Goal: Information Seeking & Learning: Find specific fact

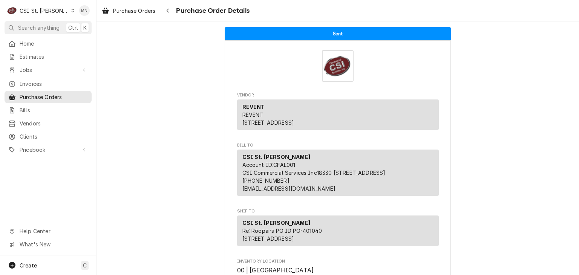
click at [40, 12] on div "CSI St. Louis" at bounding box center [44, 11] width 49 height 8
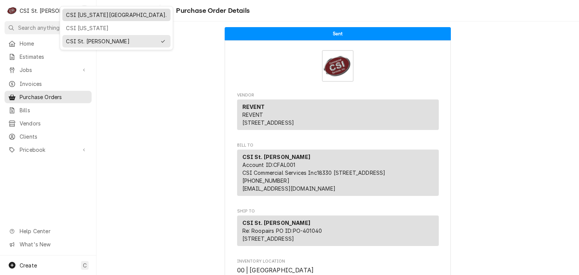
click at [74, 17] on div "CSI [US_STATE][GEOGRAPHIC_DATA]." at bounding box center [116, 15] width 101 height 8
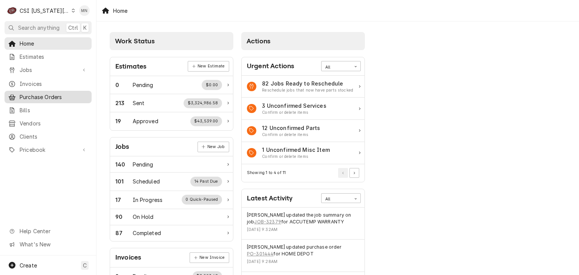
click at [39, 95] on span "Purchase Orders" at bounding box center [54, 97] width 68 height 8
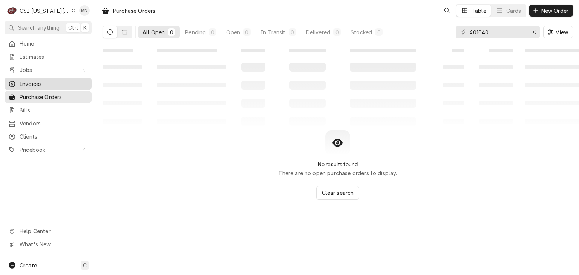
click at [22, 84] on span "Invoices" at bounding box center [54, 84] width 68 height 8
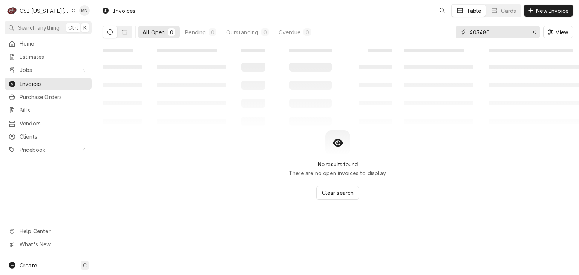
drag, startPoint x: 494, startPoint y: 31, endPoint x: 429, endPoint y: 34, distance: 65.6
click at [429, 34] on div "All Open 0 Pending 0 Outstanding 0 Overdue 0 403480 View" at bounding box center [338, 31] width 470 height 21
type input "302873"
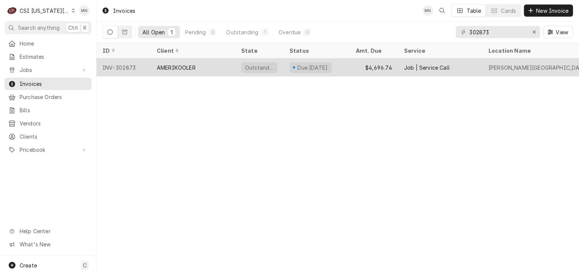
click at [203, 73] on div "AMERIKOOLER" at bounding box center [193, 67] width 84 height 18
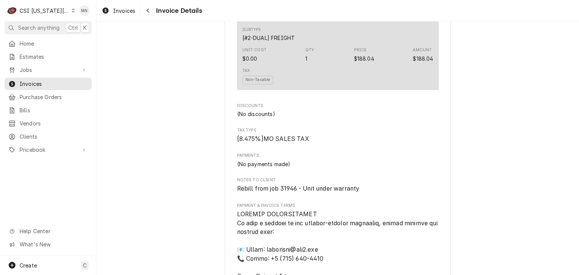
scroll to position [1960, 0]
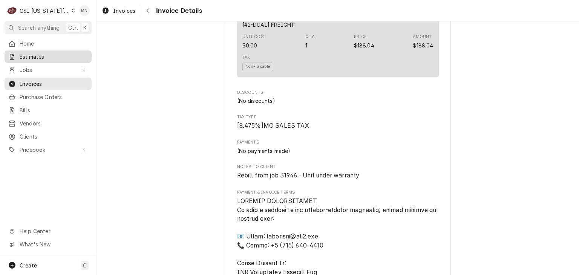
click at [26, 61] on link "Estimates" at bounding box center [48, 57] width 87 height 12
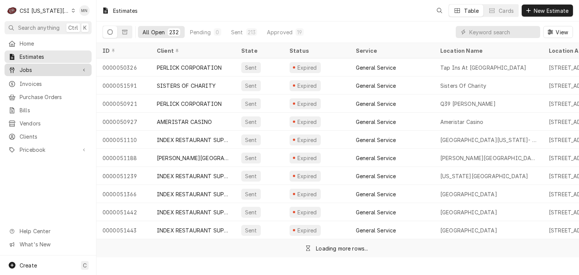
click at [28, 71] on span "Jobs" at bounding box center [48, 70] width 57 height 8
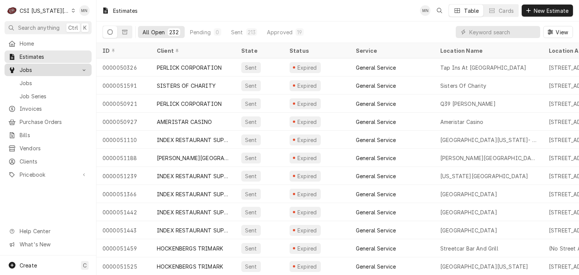
click at [29, 72] on div "Jobs" at bounding box center [48, 69] width 84 height 9
click at [28, 69] on span "Jobs" at bounding box center [48, 70] width 57 height 8
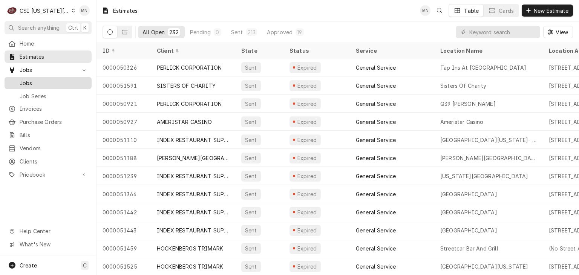
click at [27, 80] on span "Jobs" at bounding box center [54, 83] width 68 height 8
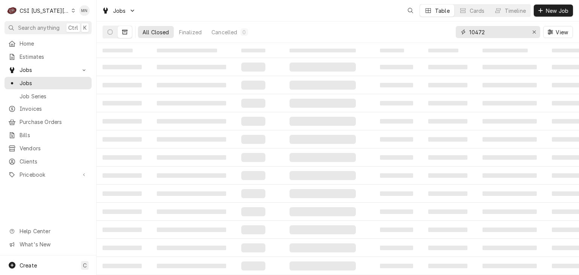
drag, startPoint x: 494, startPoint y: 36, endPoint x: 436, endPoint y: 36, distance: 58.8
click at [436, 36] on div "All Closed Finalized Cancelled 0 10472 View" at bounding box center [338, 31] width 470 height 21
type input "31946"
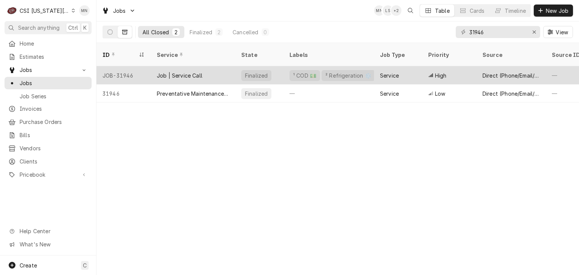
click at [172, 72] on div "Job | Service Call" at bounding box center [180, 76] width 46 height 8
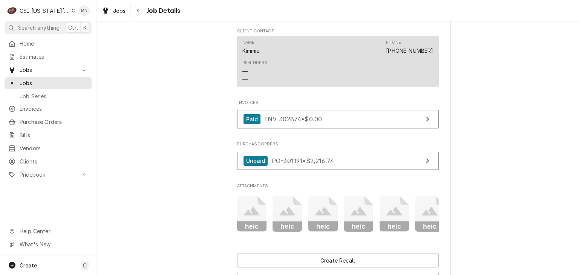
scroll to position [791, 0]
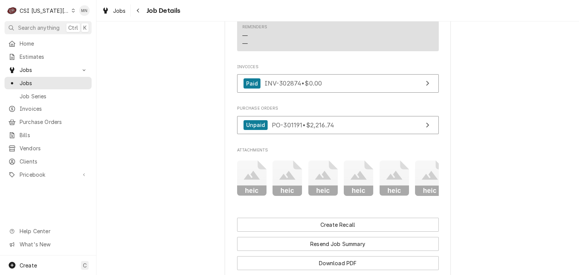
click at [255, 191] on icon "Attachments" at bounding box center [252, 179] width 30 height 36
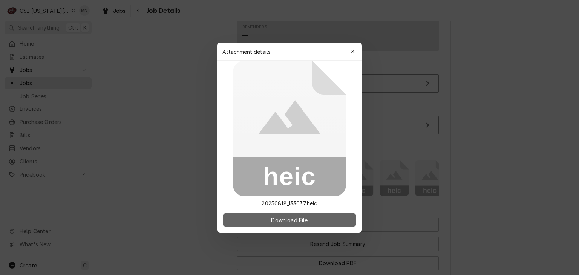
click at [295, 223] on button "Download File" at bounding box center [289, 220] width 133 height 14
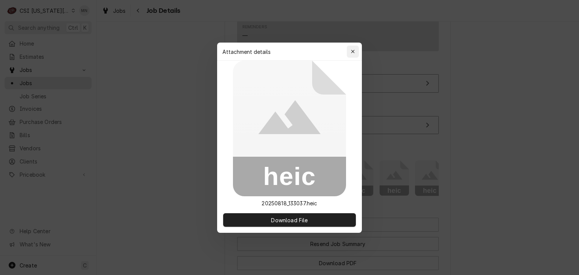
click at [357, 48] on button "button" at bounding box center [353, 52] width 12 height 12
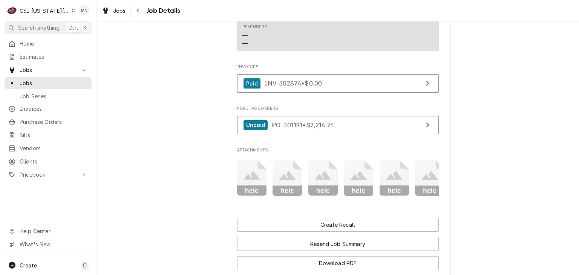
click at [289, 181] on icon "Attachments" at bounding box center [287, 179] width 30 height 36
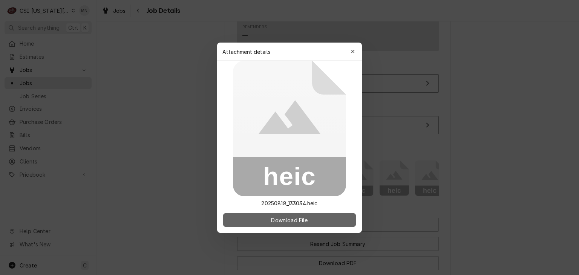
click at [297, 225] on button "Download File" at bounding box center [289, 220] width 133 height 14
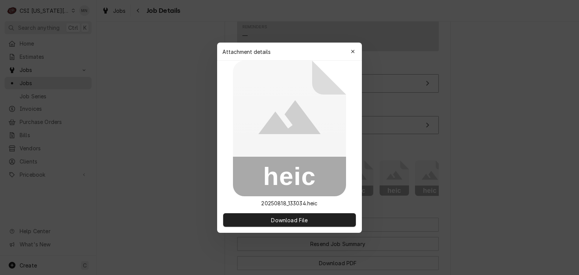
click at [359, 44] on div "Attachment details Close" at bounding box center [289, 52] width 145 height 18
click at [356, 48] on div "button" at bounding box center [353, 52] width 8 height 8
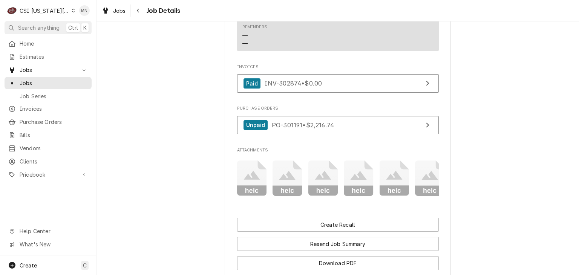
click at [324, 173] on icon "Attachments" at bounding box center [323, 179] width 30 height 36
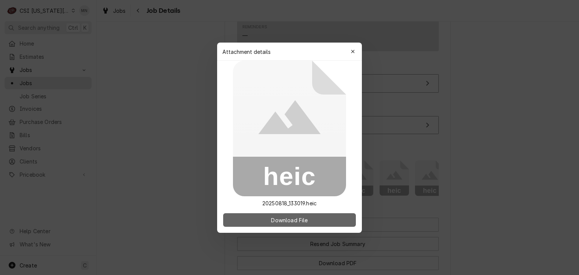
click at [308, 223] on button "Download File" at bounding box center [289, 220] width 133 height 14
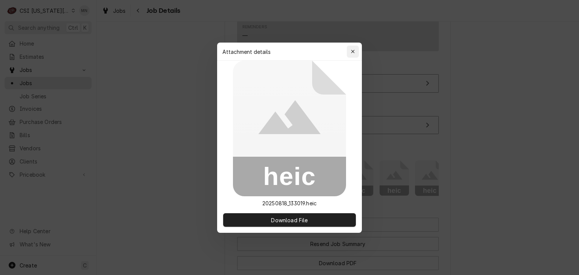
click at [355, 48] on div "button" at bounding box center [353, 52] width 8 height 8
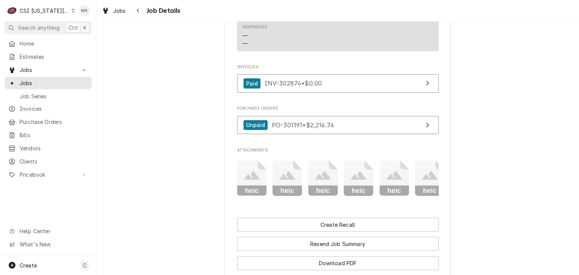
click at [359, 177] on icon "Attachments" at bounding box center [359, 179] width 30 height 36
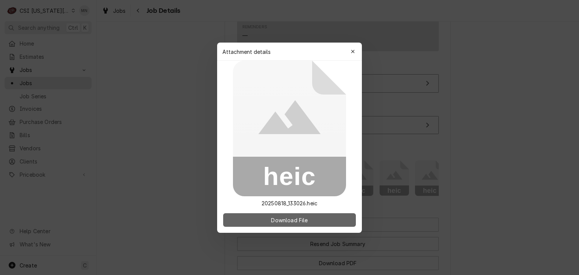
click at [304, 219] on span "Download File" at bounding box center [289, 220] width 40 height 8
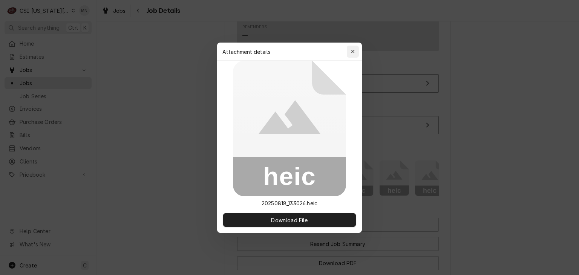
drag, startPoint x: 355, startPoint y: 51, endPoint x: 399, endPoint y: 38, distance: 45.5
click at [356, 50] on div "button" at bounding box center [353, 52] width 8 height 8
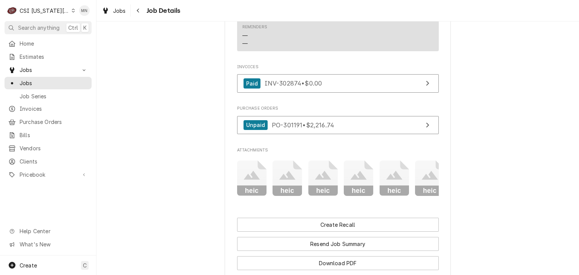
click at [350, 181] on icon "Attachments" at bounding box center [359, 179] width 30 height 36
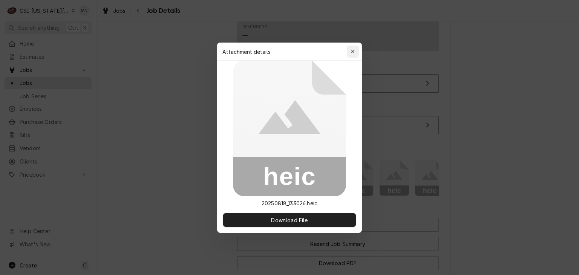
click at [357, 50] on button "button" at bounding box center [353, 52] width 12 height 12
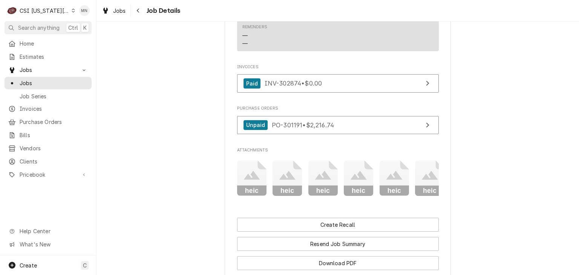
click at [393, 180] on icon "Attachments" at bounding box center [394, 175] width 16 height 9
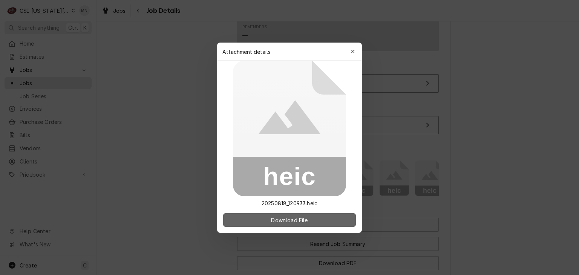
click at [319, 221] on button "Download File" at bounding box center [289, 220] width 133 height 14
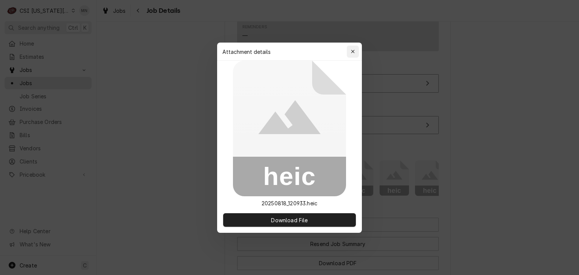
click at [355, 49] on div "button" at bounding box center [353, 52] width 8 height 8
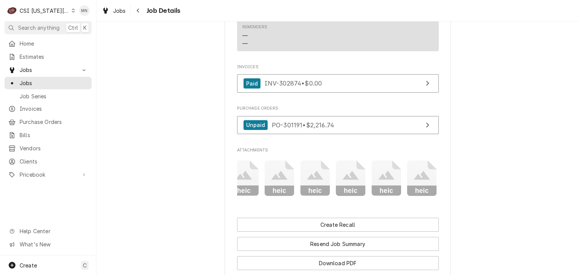
scroll to position [0, 154]
click at [419, 180] on icon "Attachments" at bounding box center [418, 175] width 16 height 9
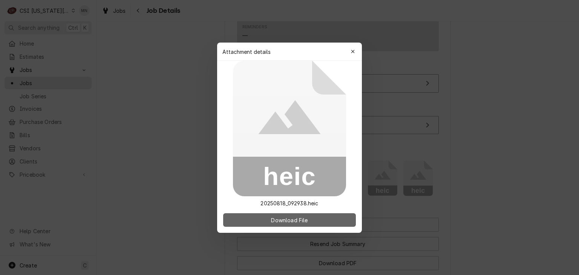
click at [321, 220] on button "Download File" at bounding box center [289, 220] width 133 height 14
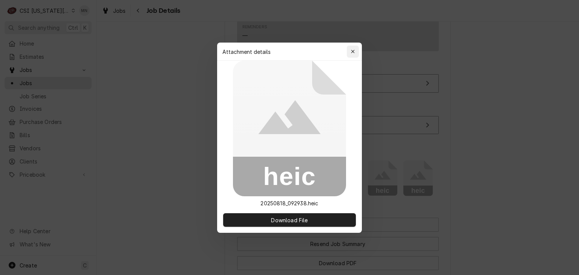
click at [355, 48] on div "button" at bounding box center [353, 52] width 8 height 8
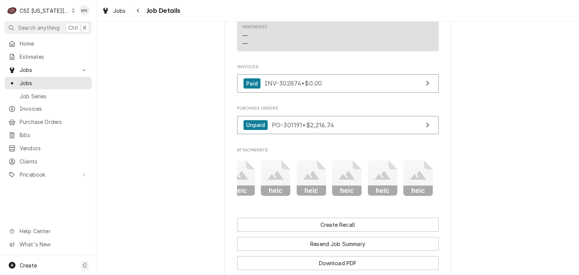
click at [374, 178] on icon "Attachments" at bounding box center [383, 179] width 30 height 36
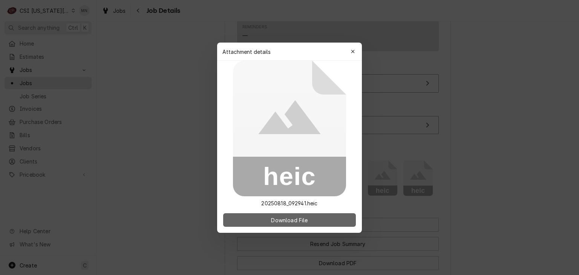
click at [308, 219] on span "Download File" at bounding box center [289, 220] width 40 height 8
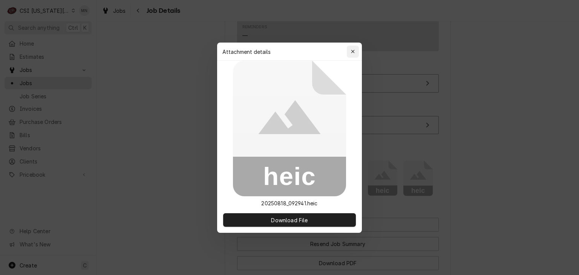
click at [357, 46] on button "button" at bounding box center [353, 52] width 12 height 12
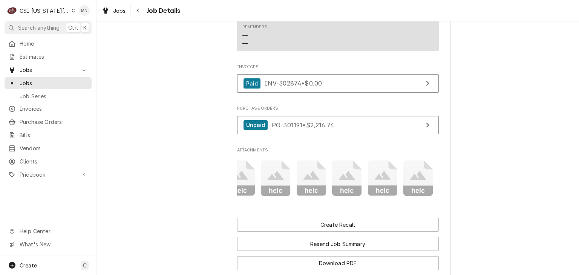
click at [349, 189] on icon "Attachments" at bounding box center [347, 179] width 30 height 36
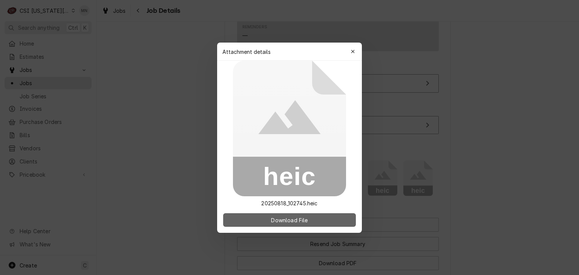
click at [314, 222] on button "Download File" at bounding box center [289, 220] width 133 height 14
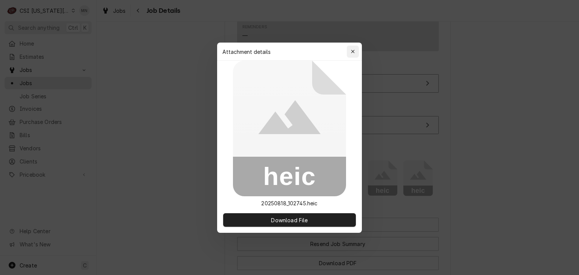
click at [358, 47] on button "button" at bounding box center [353, 52] width 12 height 12
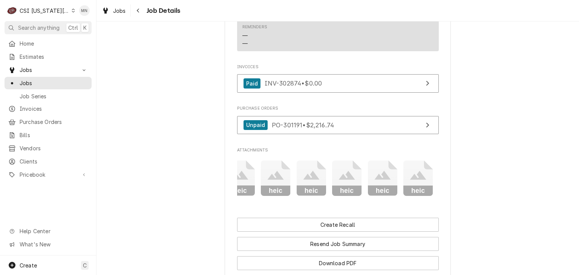
click at [309, 175] on icon "Attachments" at bounding box center [312, 179] width 30 height 36
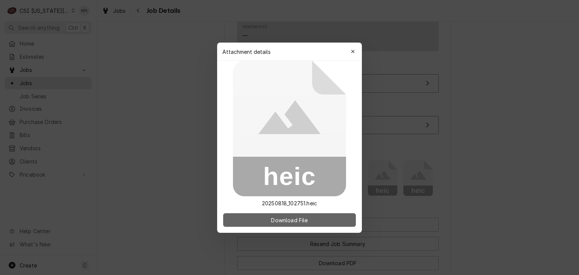
click at [294, 222] on span "Download File" at bounding box center [289, 220] width 40 height 8
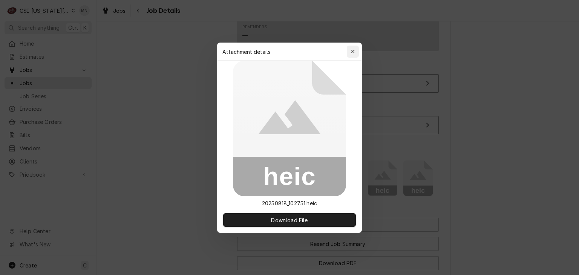
click at [350, 51] on div "button" at bounding box center [353, 52] width 8 height 8
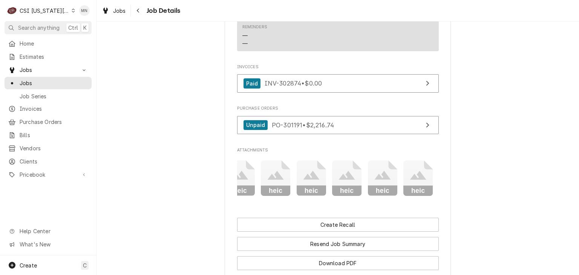
click at [344, 180] on icon "Attachments" at bounding box center [347, 175] width 16 height 9
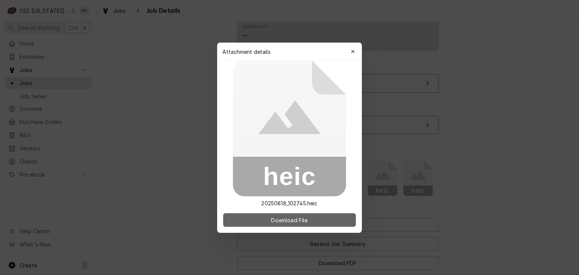
click at [297, 223] on button "Download File" at bounding box center [289, 220] width 133 height 14
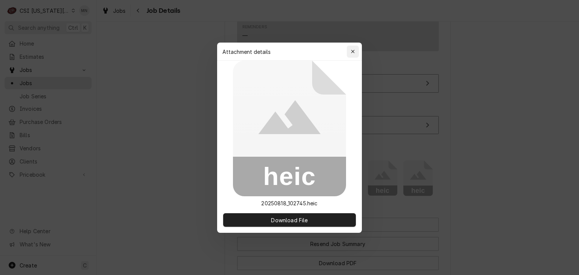
click at [349, 48] on div "button" at bounding box center [353, 52] width 8 height 8
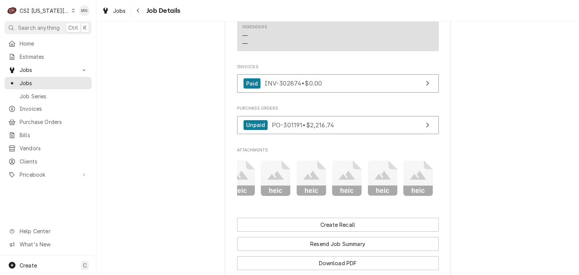
click at [271, 177] on icon "Attachments" at bounding box center [276, 179] width 30 height 36
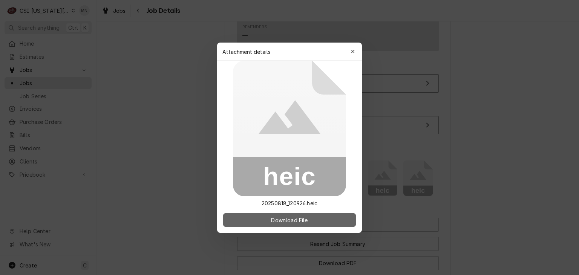
click at [280, 223] on span "Download File" at bounding box center [289, 220] width 40 height 8
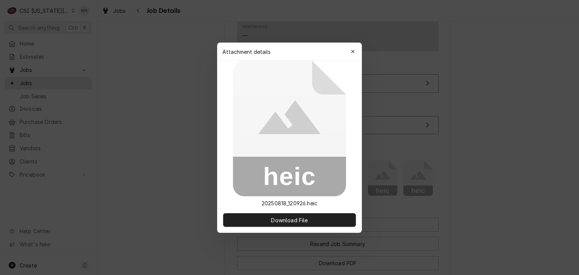
click at [360, 49] on div "Attachment details Close" at bounding box center [289, 52] width 145 height 18
click at [355, 50] on div "button" at bounding box center [353, 52] width 8 height 8
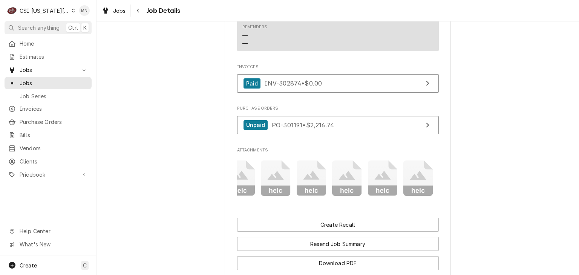
click at [268, 181] on icon "Attachments" at bounding box center [276, 179] width 30 height 36
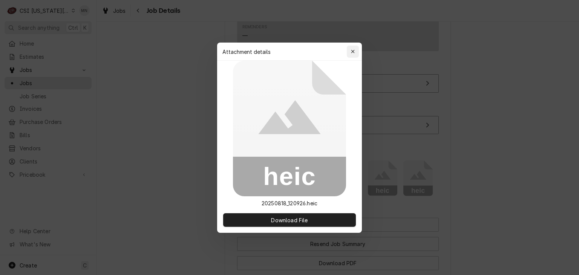
click at [355, 52] on div "button" at bounding box center [353, 52] width 8 height 8
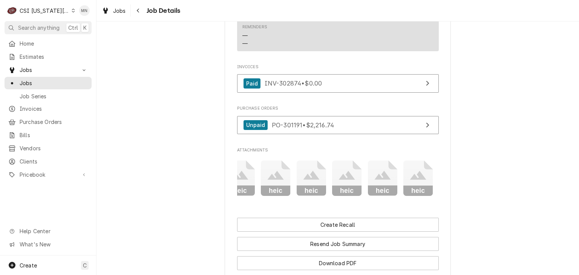
click at [235, 183] on icon "Attachments" at bounding box center [240, 179] width 30 height 36
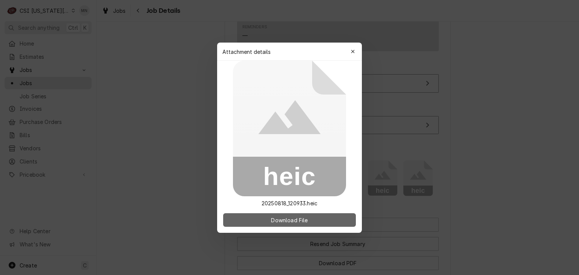
click at [272, 222] on span "Download File" at bounding box center [289, 220] width 40 height 8
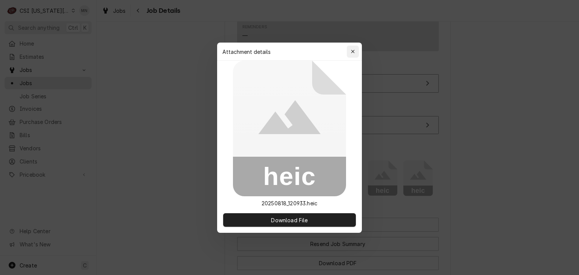
click at [357, 50] on button "button" at bounding box center [353, 52] width 12 height 12
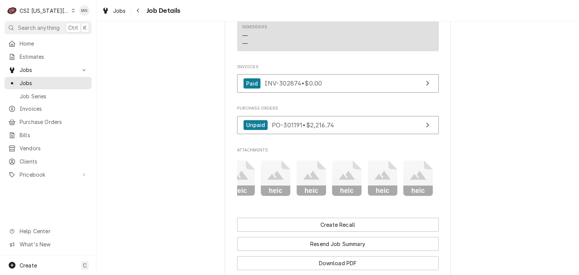
scroll to position [958, 0]
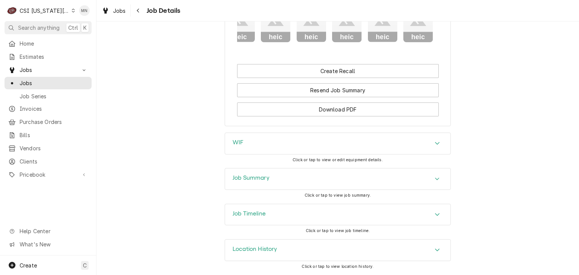
click at [331, 179] on div "Job Summary" at bounding box center [337, 178] width 225 height 21
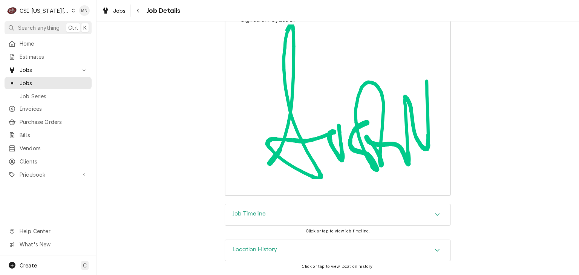
scroll to position [2968, 0]
click at [330, 217] on div "Job Timeline" at bounding box center [337, 214] width 225 height 21
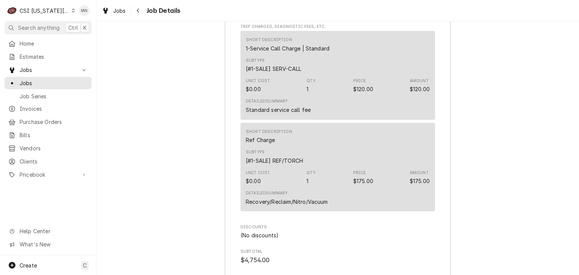
scroll to position [2545, 0]
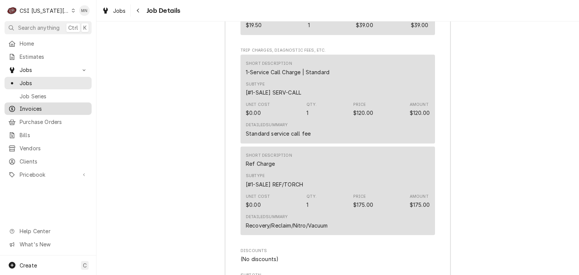
click at [55, 107] on span "Invoices" at bounding box center [54, 109] width 68 height 8
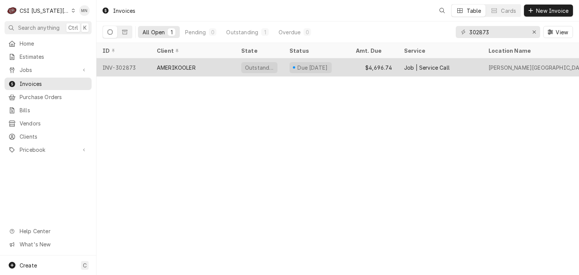
click at [175, 68] on div "AMERIKOOLER" at bounding box center [176, 68] width 39 height 8
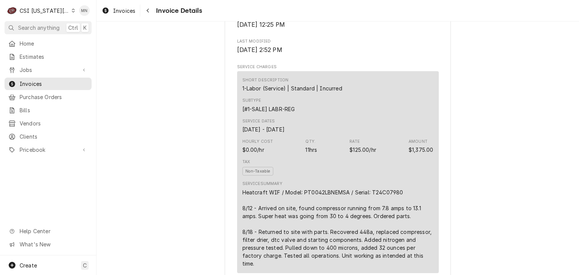
scroll to position [528, 0]
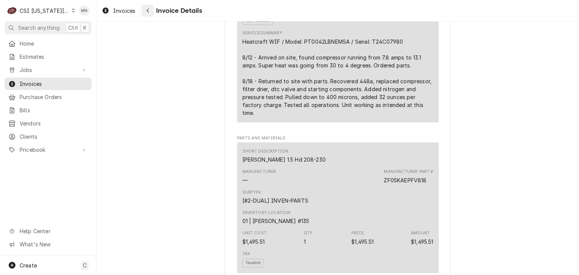
click at [146, 9] on icon "Navigate back" at bounding box center [147, 10] width 3 height 5
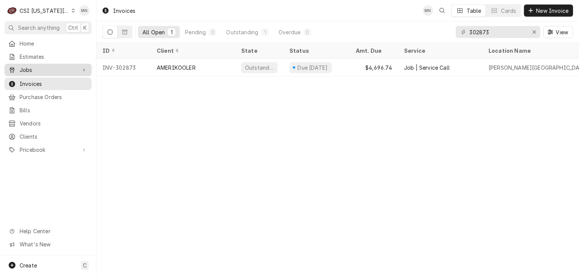
click at [39, 68] on span "Jobs" at bounding box center [48, 70] width 57 height 8
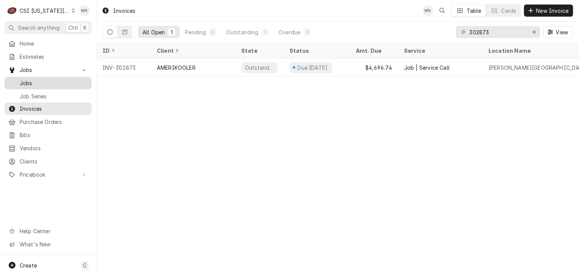
click at [24, 81] on span "Jobs" at bounding box center [54, 83] width 68 height 8
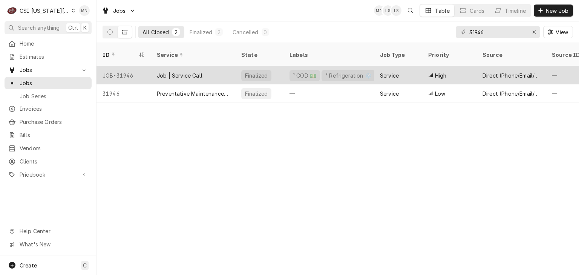
click at [167, 70] on div "Job | Service Call" at bounding box center [193, 75] width 84 height 18
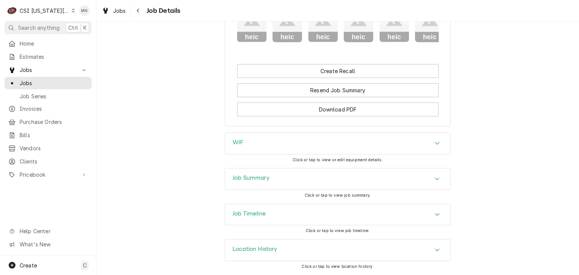
scroll to position [958, 0]
click at [315, 185] on div "Job Summary" at bounding box center [337, 178] width 225 height 21
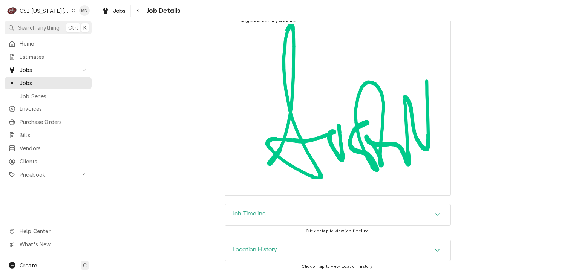
scroll to position [2968, 0]
click at [303, 245] on div "Location History" at bounding box center [337, 250] width 225 height 21
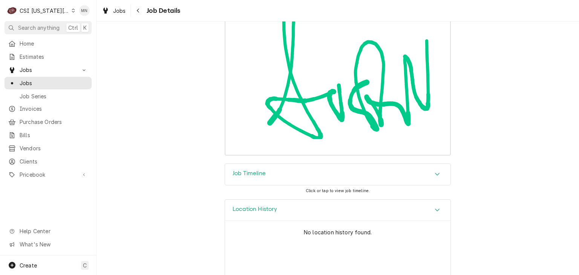
scroll to position [3038, 0]
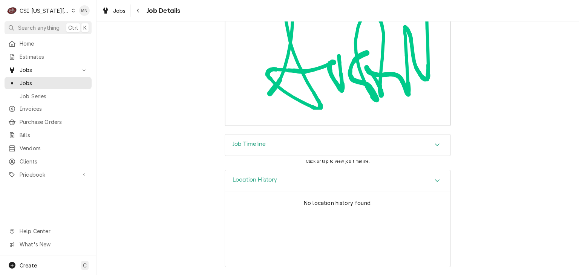
click at [288, 149] on div "Job Timeline" at bounding box center [337, 145] width 225 height 21
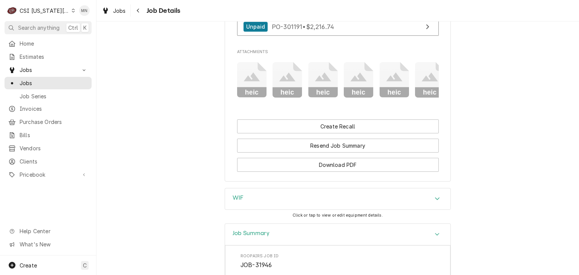
scroll to position [739, 0]
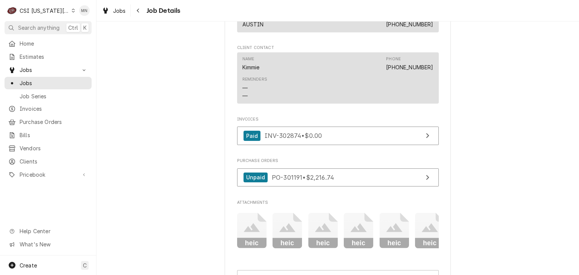
click at [254, 231] on icon "Attachments" at bounding box center [252, 231] width 30 height 36
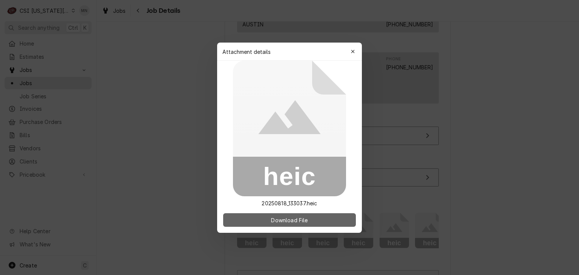
click at [274, 219] on span "Download File" at bounding box center [289, 220] width 40 height 8
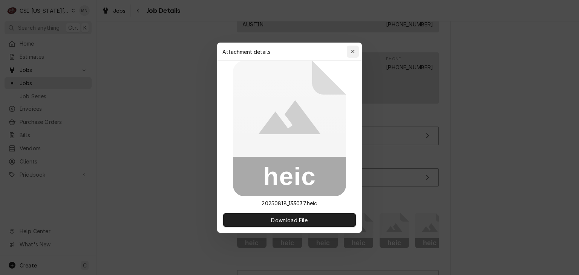
click at [356, 50] on div "button" at bounding box center [353, 52] width 8 height 8
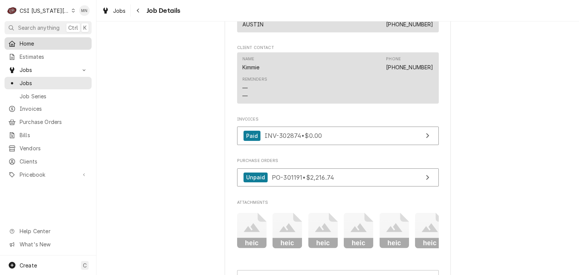
click at [15, 41] on icon "Dynamic Content Wrapper" at bounding box center [12, 44] width 7 height 6
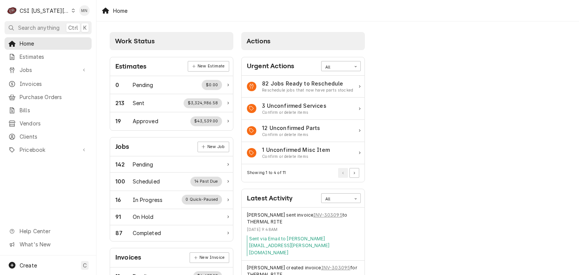
click at [51, 12] on div "CSI [US_STATE][GEOGRAPHIC_DATA]." at bounding box center [45, 11] width 50 height 8
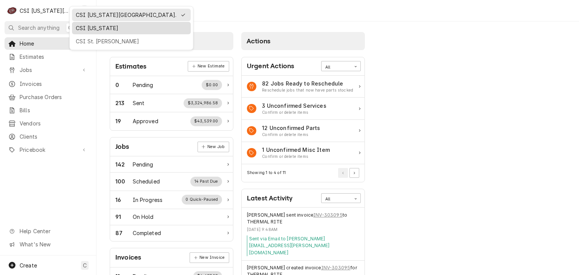
click at [75, 30] on div "CSI [US_STATE]" at bounding box center [131, 27] width 116 height 9
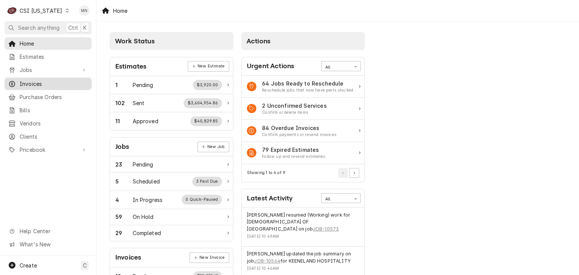
click at [44, 80] on span "Invoices" at bounding box center [54, 84] width 68 height 8
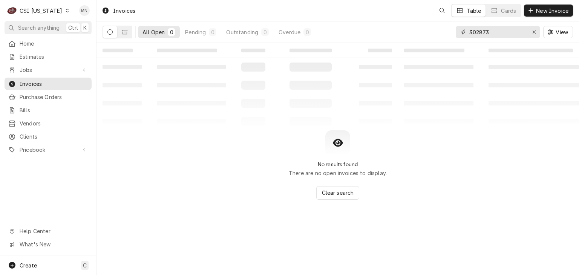
drag, startPoint x: 502, startPoint y: 37, endPoint x: 409, endPoint y: 34, distance: 93.1
click at [409, 34] on div "All Open 0 Pending 0 Outstanding 0 Overdue 0 302873 View" at bounding box center [338, 31] width 470 height 21
type input "100562"
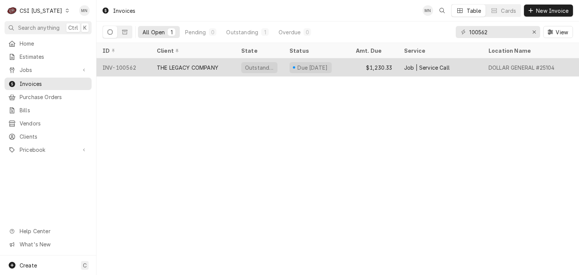
click at [191, 68] on div "THE LEGACY COMPANY" at bounding box center [187, 68] width 61 height 8
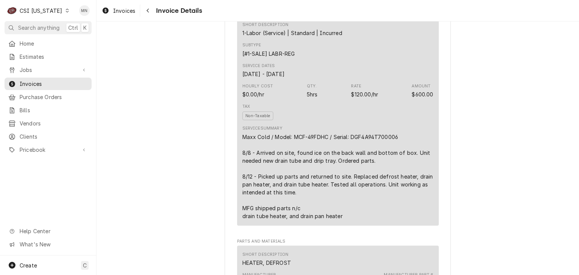
scroll to position [490, 0]
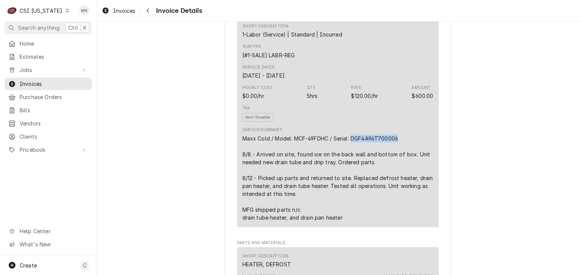
drag, startPoint x: 396, startPoint y: 161, endPoint x: 350, endPoint y: 160, distance: 46.4
click at [350, 160] on div "Maxx Cold / Model: MCF-49FDHC / Serial: DGF4A94T700006 8/8 - Arrived on site, f…" at bounding box center [337, 178] width 191 height 87
copy div "DGF4A94T700006"
click at [151, 14] on button "Navigate back" at bounding box center [148, 11] width 12 height 12
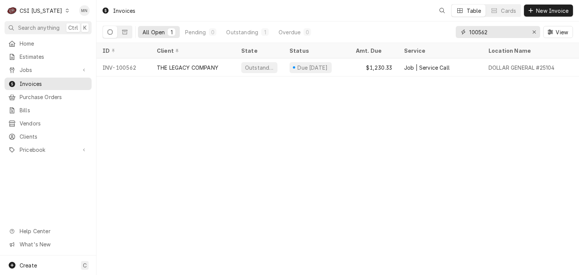
drag, startPoint x: 501, startPoint y: 31, endPoint x: 396, endPoint y: 26, distance: 105.6
click at [396, 26] on div "All Open 1 Pending 0 Outstanding 1 Overdue 0 100562 View" at bounding box center [338, 31] width 470 height 21
type input "100614"
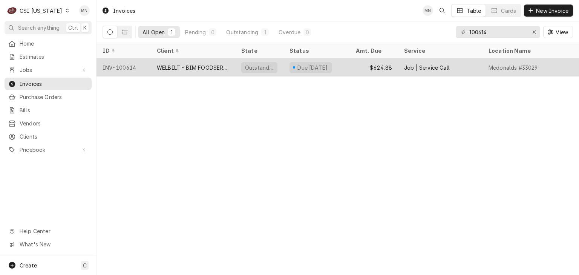
click at [202, 68] on div "WELBILT - BIM FOODSERVICE GROUP" at bounding box center [193, 68] width 72 height 8
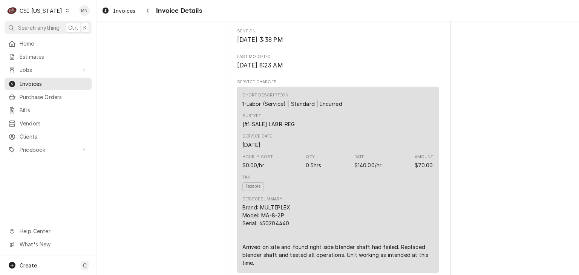
scroll to position [490, 0]
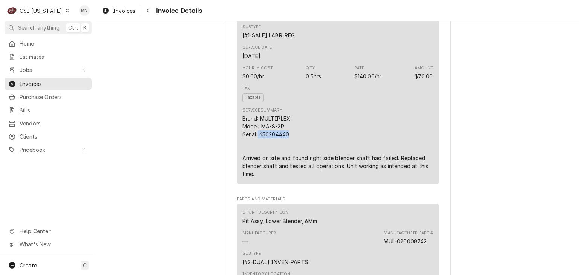
drag, startPoint x: 292, startPoint y: 160, endPoint x: 256, endPoint y: 160, distance: 36.2
click at [256, 160] on div "Brand: MULTIPLEX Model: MA-8-2P Serial: 650204440 Arrived on site and found rig…" at bounding box center [337, 146] width 191 height 63
copy div "650204440"
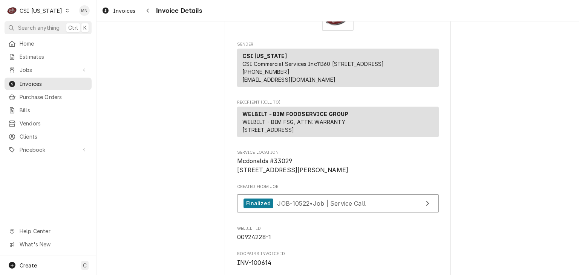
scroll to position [113, 0]
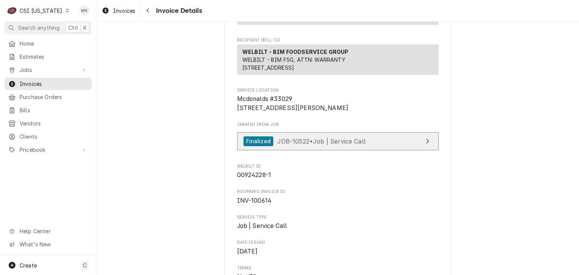
click at [319, 147] on div "Finalized JOB-10522 • Job | Service Call" at bounding box center [304, 141] width 122 height 10
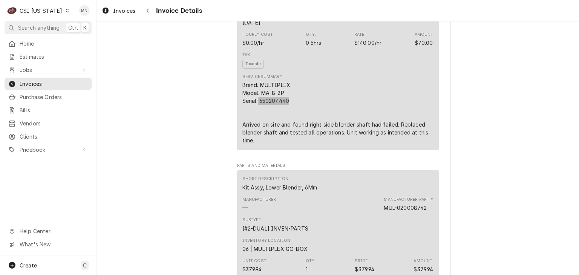
scroll to position [528, 0]
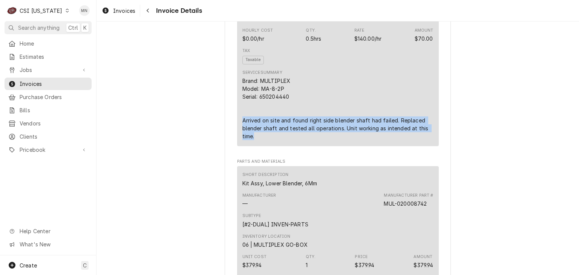
drag, startPoint x: 240, startPoint y: 144, endPoint x: 343, endPoint y: 165, distance: 105.0
click at [343, 143] on div "Service Summary Brand: MULTIPLEX Model: MA-8-2P Serial: 650204440 Arrived on si…" at bounding box center [337, 105] width 191 height 76
copy div "Arrived on site and found right side blender shaft had failed. Replaced blender…"
click at [152, 12] on button "Navigate back" at bounding box center [148, 11] width 12 height 12
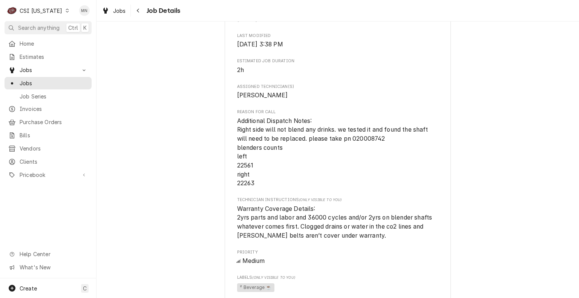
scroll to position [226, 0]
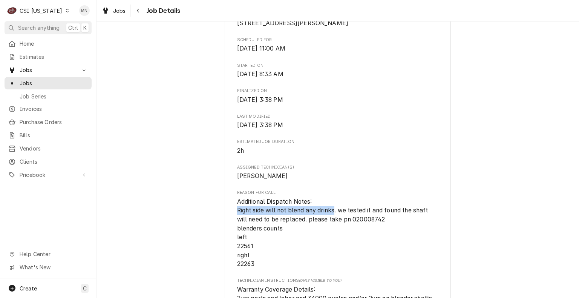
drag, startPoint x: 232, startPoint y: 219, endPoint x: 334, endPoint y: 216, distance: 101.8
click at [334, 216] on div "WELBILT - BIM FOODSERVICE GROUP Mcdonalds #33029 / 3820 Ruckriegel Parkway, Lou…" at bounding box center [338, 272] width 226 height 900
copy span "Right side will not blend any drinks"
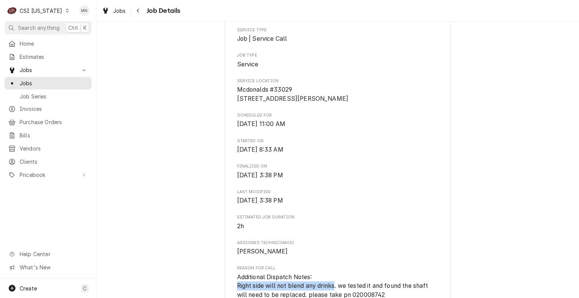
scroll to position [264, 0]
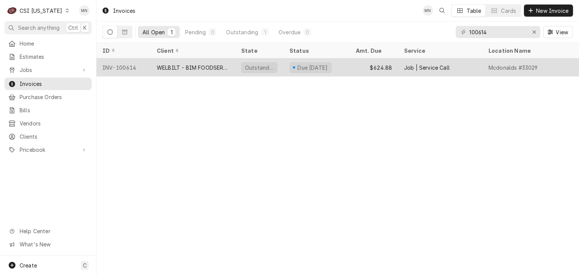
click at [177, 65] on div "WELBILT - BIM FOODSERVICE GROUP" at bounding box center [193, 68] width 72 height 8
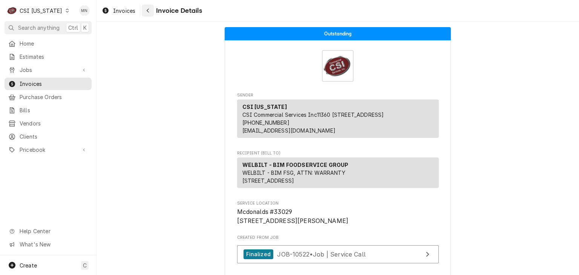
click at [144, 8] on button "Navigate back" at bounding box center [148, 11] width 12 height 12
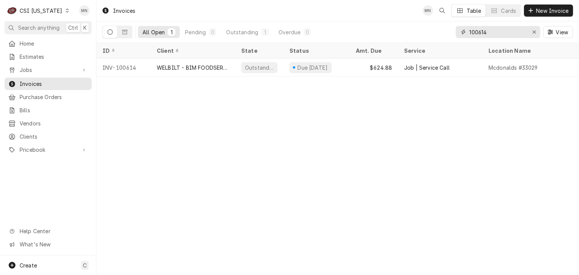
drag, startPoint x: 489, startPoint y: 29, endPoint x: 422, endPoint y: 29, distance: 67.1
click at [422, 29] on div "All Open 1 Pending 0 Outstanding 1 Overdue 0 100614 View" at bounding box center [338, 31] width 470 height 21
type input "100620"
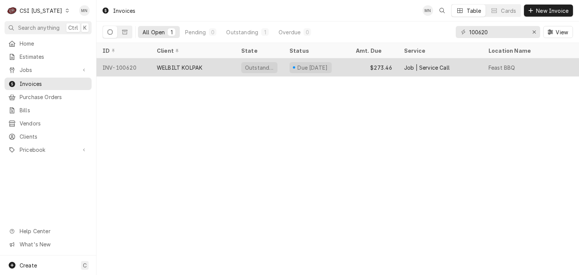
click at [171, 65] on div "WELBILT KOLPAK" at bounding box center [180, 68] width 46 height 8
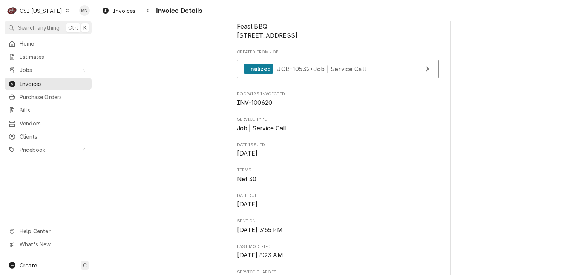
scroll to position [188, 0]
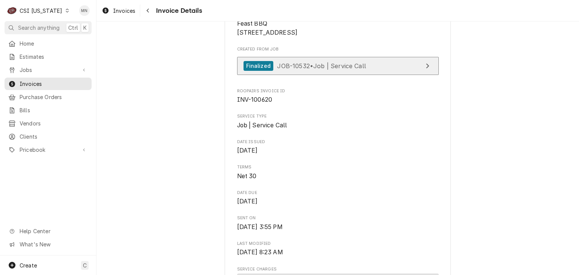
click at [298, 75] on link "Finalized JOB-10532 • Job | Service Call" at bounding box center [338, 66] width 202 height 18
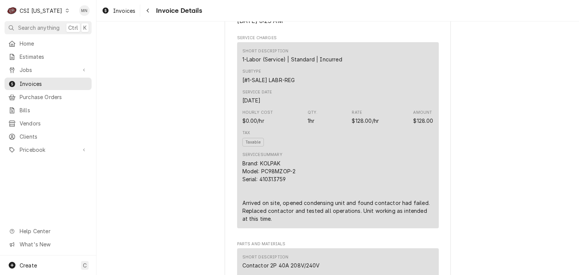
scroll to position [452, 0]
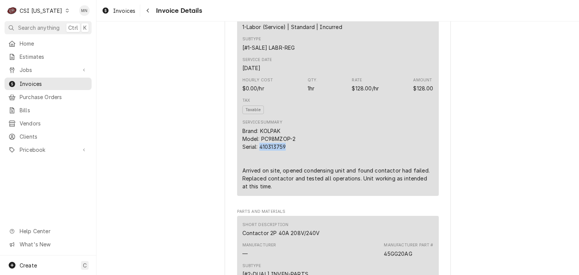
drag, startPoint x: 285, startPoint y: 168, endPoint x: 257, endPoint y: 171, distance: 27.7
click at [257, 171] on div "Brand: KOLPAK Model: PC98MZOP-2 Serial: 410313759 Arrived on site, opened conde…" at bounding box center [337, 158] width 191 height 63
copy div "410313759"
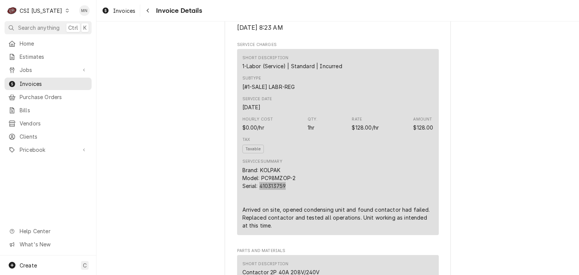
scroll to position [415, 0]
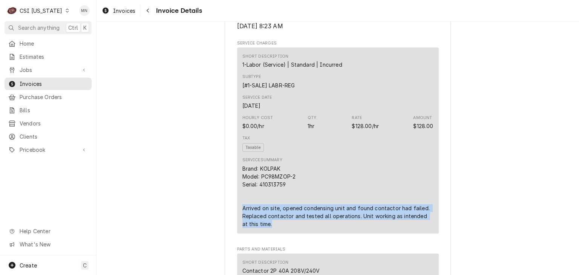
drag, startPoint x: 240, startPoint y: 231, endPoint x: 351, endPoint y: 248, distance: 112.2
click at [351, 228] on div "Brand: KOLPAK Model: PC98MZOP-2 Serial: 410313759 Arrived on site, opened conde…" at bounding box center [337, 196] width 191 height 63
copy div "Arrived on site, opened condensing unit and found contactor had failed. Replace…"
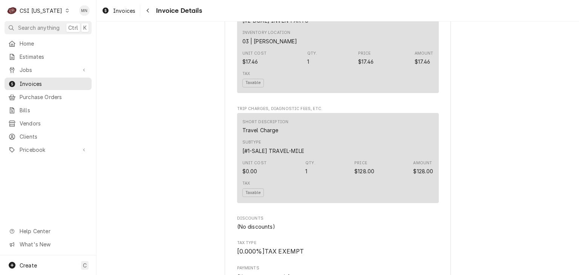
scroll to position [639, 0]
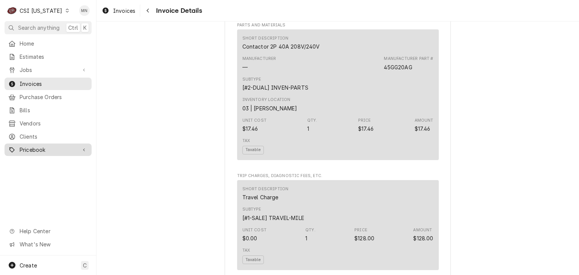
click at [32, 149] on div "Pricebook" at bounding box center [48, 149] width 84 height 9
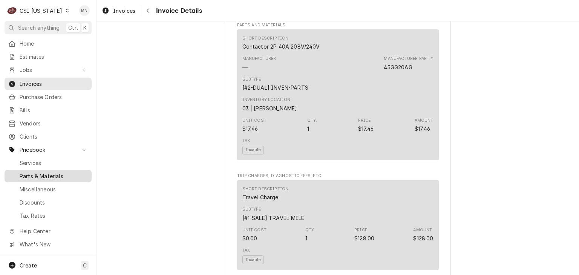
click at [36, 172] on span "Parts & Materials" at bounding box center [54, 176] width 68 height 8
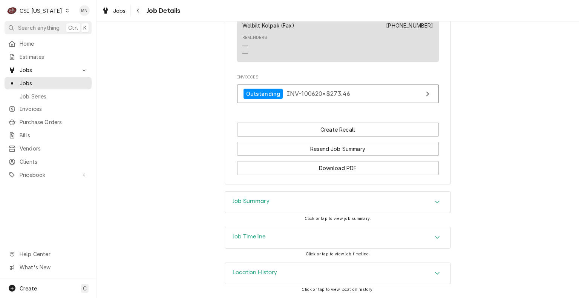
scroll to position [473, 0]
click at [340, 242] on div "Job Timeline" at bounding box center [337, 237] width 225 height 21
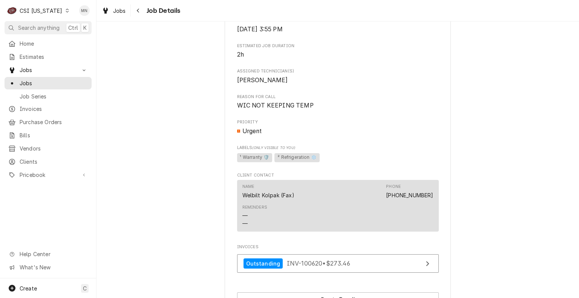
scroll to position [415, 0]
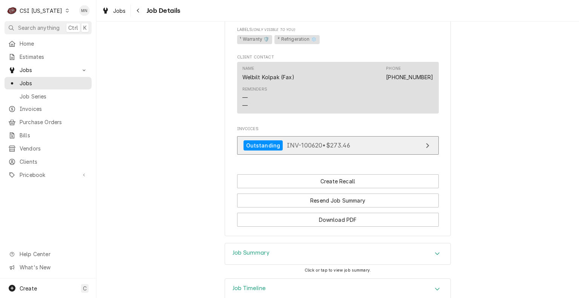
click at [358, 155] on link "Outstanding INV-100620 • $273.46" at bounding box center [338, 145] width 202 height 18
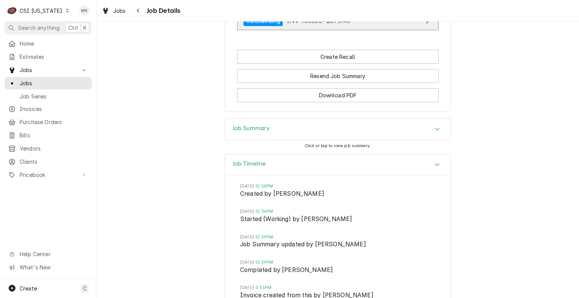
scroll to position [506, 0]
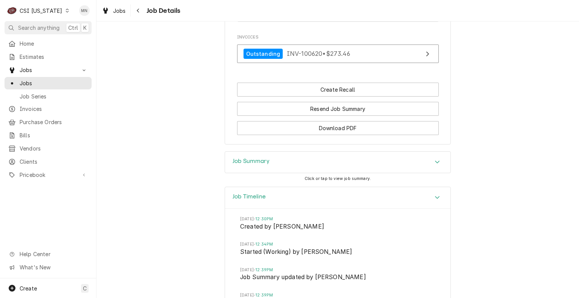
click at [347, 173] on div "Job Summary" at bounding box center [337, 162] width 225 height 21
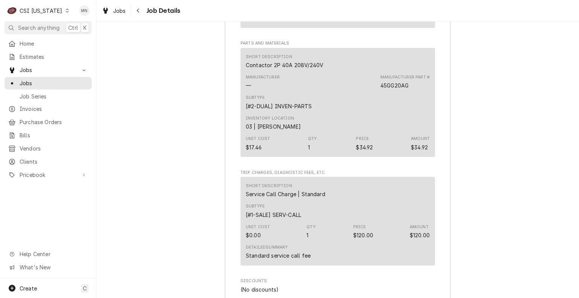
scroll to position [1486, 0]
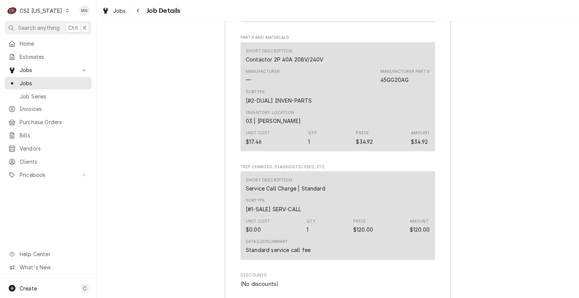
click at [417, 107] on div "Subtype [#2-DUAL] INVEN-PARTS" at bounding box center [338, 96] width 184 height 20
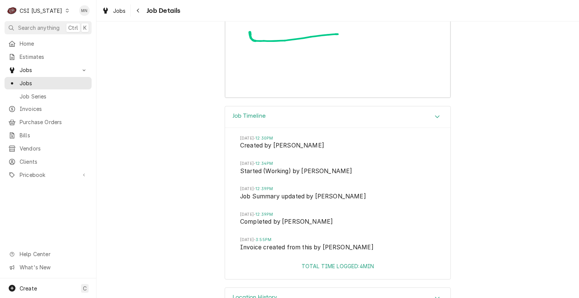
scroll to position [1916, 0]
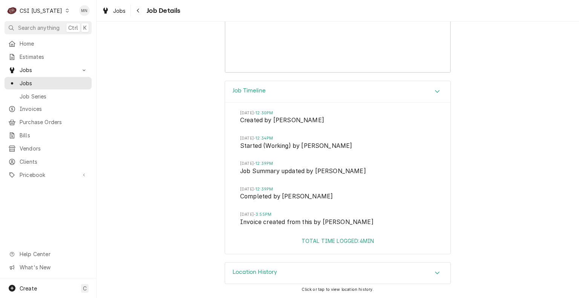
click at [312, 272] on div "Location History" at bounding box center [337, 272] width 225 height 21
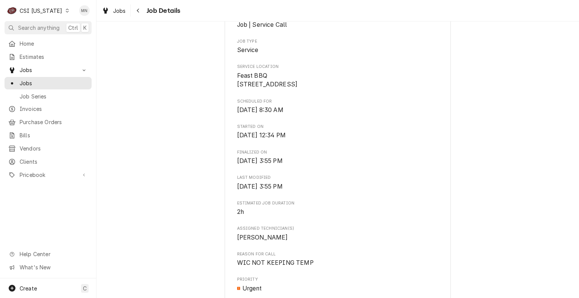
scroll to position [0, 0]
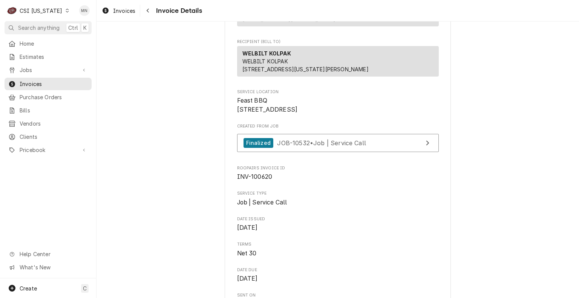
scroll to position [113, 0]
click at [152, 10] on div "Navigate back" at bounding box center [148, 11] width 8 height 8
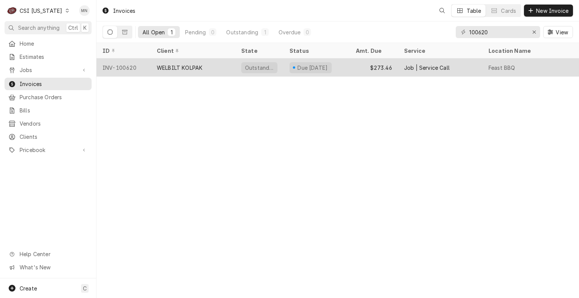
click at [184, 66] on div "WELBILT KOLPAK" at bounding box center [180, 68] width 46 height 8
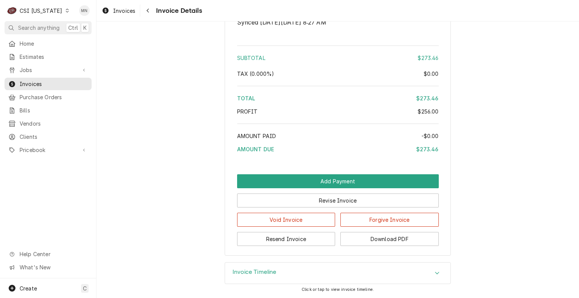
scroll to position [1370, 0]
click at [39, 146] on span "Pricebook" at bounding box center [48, 150] width 57 height 8
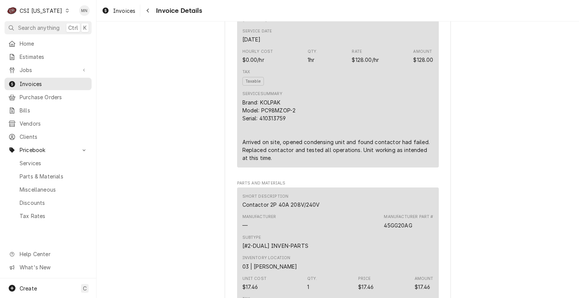
scroll to position [465, 0]
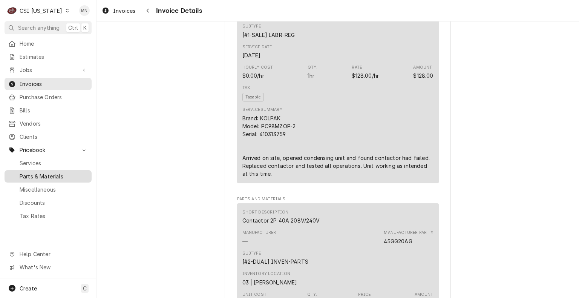
click at [38, 174] on span "Parts & Materials" at bounding box center [54, 176] width 68 height 8
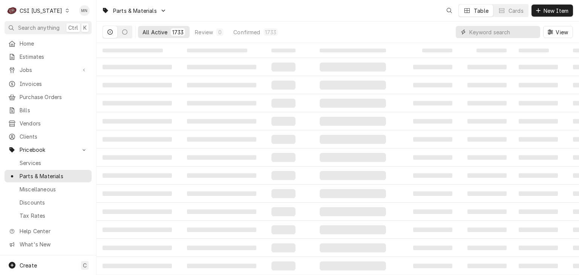
click at [469, 35] on input "Dynamic Content Wrapper" at bounding box center [502, 32] width 67 height 12
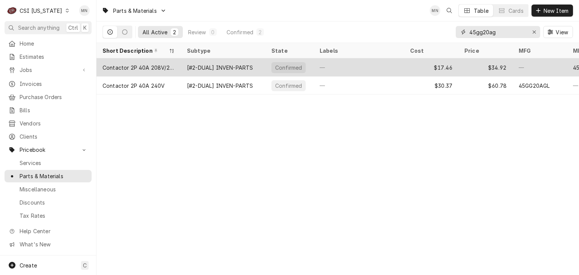
type input "45gg20ag"
click at [161, 68] on div "Contactor 2P 40A 208V/240V" at bounding box center [139, 68] width 72 height 8
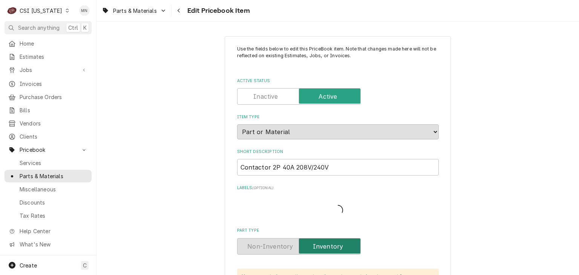
type textarea "x"
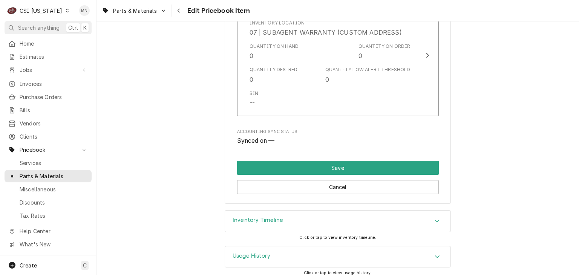
scroll to position [2257, 0]
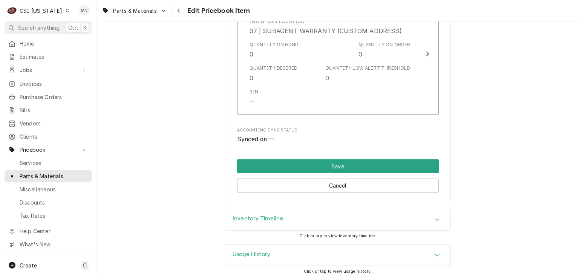
click at [387, 210] on div "Inventory Timeline" at bounding box center [337, 219] width 225 height 21
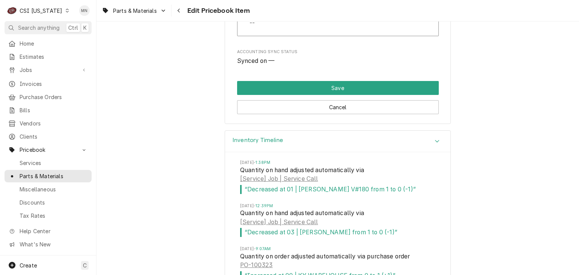
scroll to position [2370, 0]
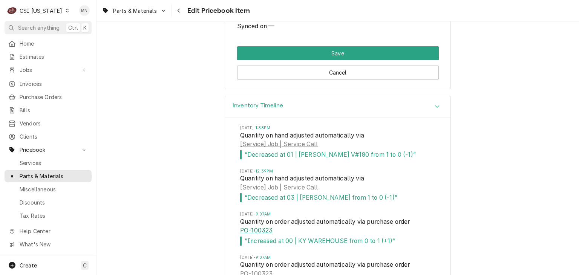
click at [255, 227] on link "PO-100323" at bounding box center [256, 230] width 32 height 9
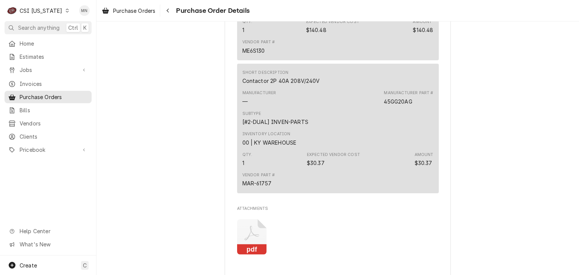
scroll to position [1055, 0]
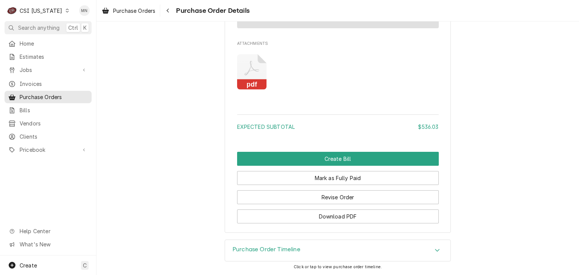
click at [243, 72] on icon "Attachments" at bounding box center [252, 72] width 30 height 36
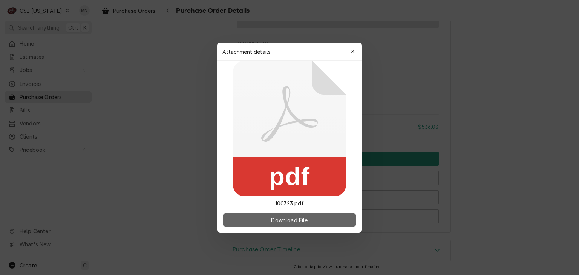
click at [286, 220] on span "Download File" at bounding box center [289, 220] width 40 height 8
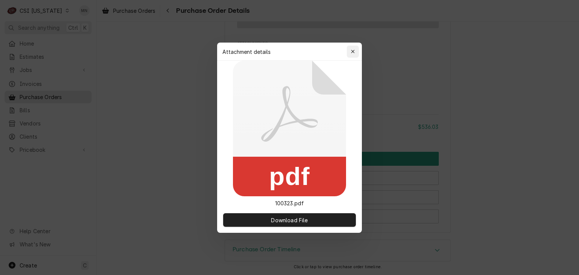
click at [358, 50] on div "Attachment details Close" at bounding box center [289, 52] width 145 height 18
click at [351, 50] on icon "button" at bounding box center [352, 51] width 3 height 3
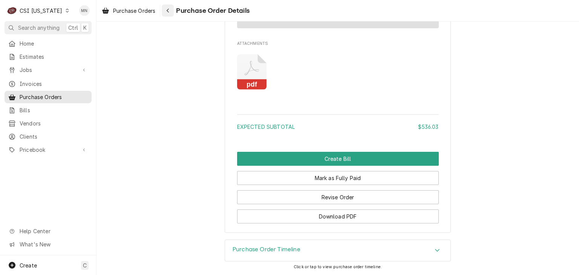
click at [170, 10] on div "Navigate back" at bounding box center [168, 11] width 8 height 8
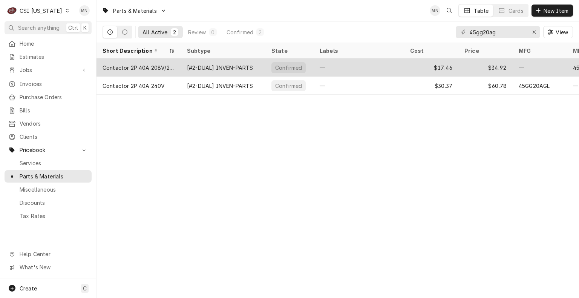
click at [202, 70] on div "[#2-DUAL] INVEN-PARTS" at bounding box center [223, 67] width 84 height 18
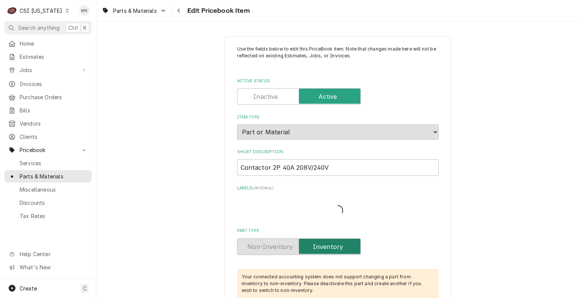
type textarea "x"
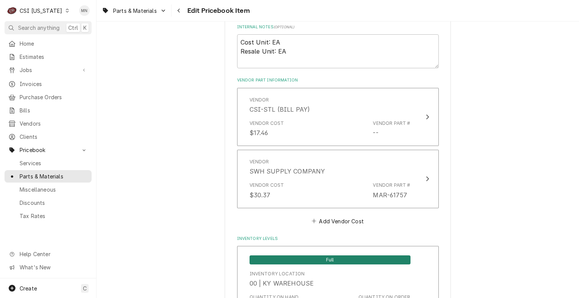
scroll to position [528, 0]
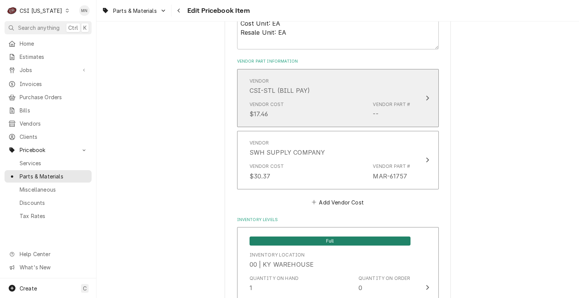
click at [409, 98] on div "Vendor CSI-STL (BILL PAY) Vendor Cost $17.46 Vendor Part # --" at bounding box center [329, 98] width 173 height 50
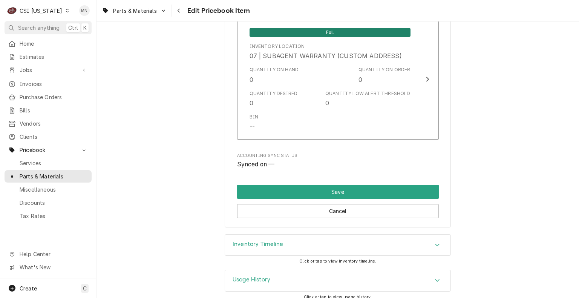
scroll to position [2343, 0]
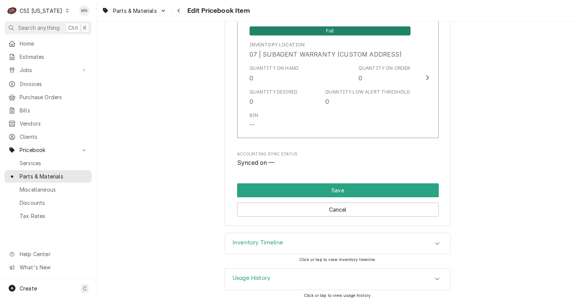
click at [396, 236] on div "Inventory Timeline" at bounding box center [337, 243] width 225 height 21
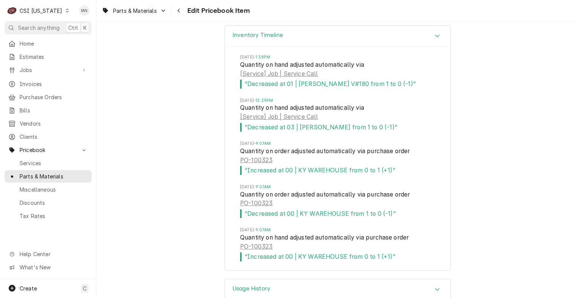
scroll to position [2560, 0]
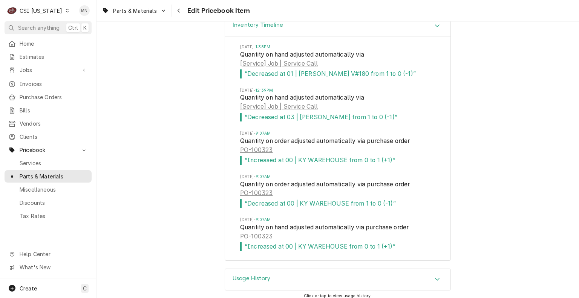
click at [349, 276] on div "Usage History" at bounding box center [337, 279] width 225 height 21
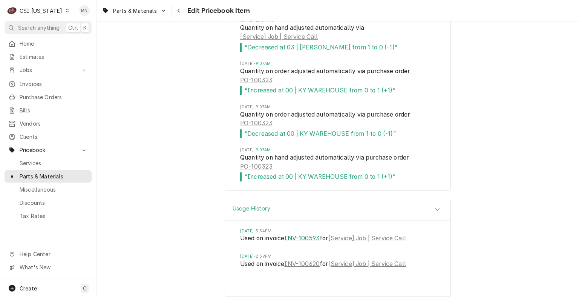
click at [302, 234] on link "INV-100593" at bounding box center [301, 238] width 35 height 9
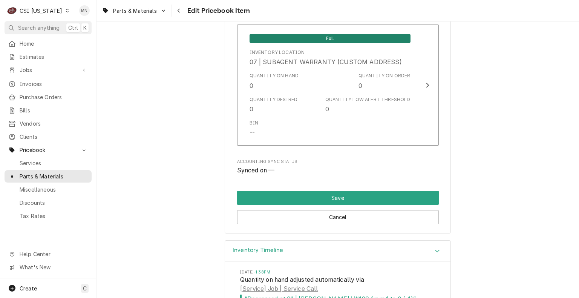
scroll to position [2253, 0]
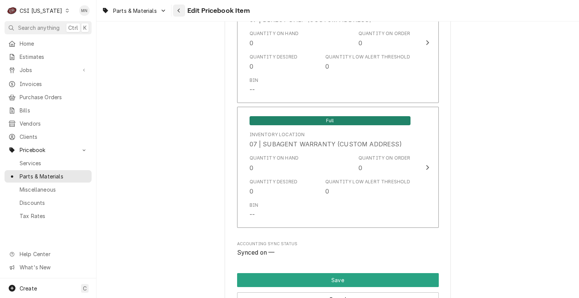
click at [179, 14] on button "Navigate back" at bounding box center [179, 11] width 12 height 12
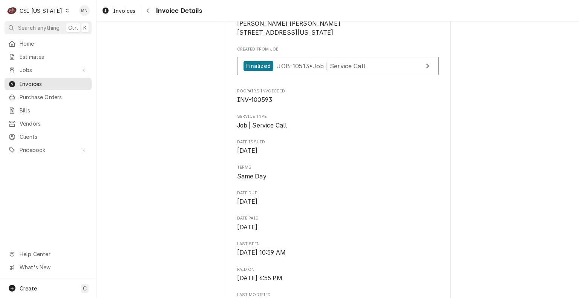
scroll to position [113, 0]
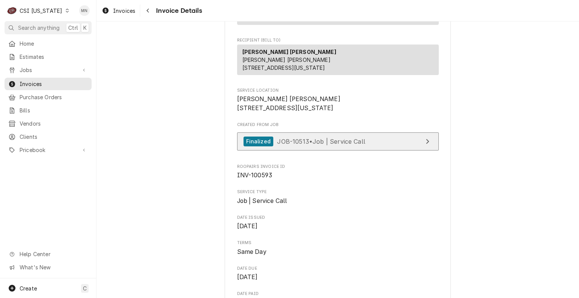
click at [337, 147] on div "Finalized JOB-10513 • Job | Service Call" at bounding box center [304, 141] width 122 height 10
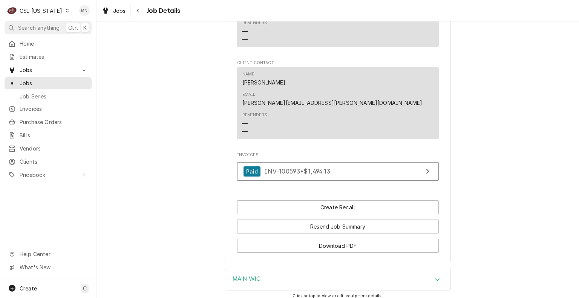
scroll to position [623, 0]
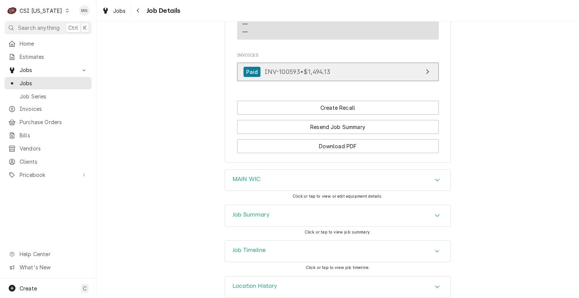
click at [346, 63] on link "Paid INV-100593 • $1,494.13" at bounding box center [338, 72] width 202 height 18
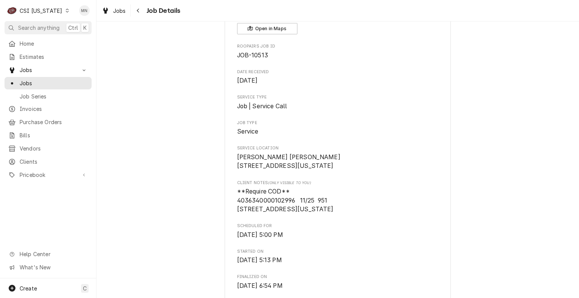
scroll to position [0, 0]
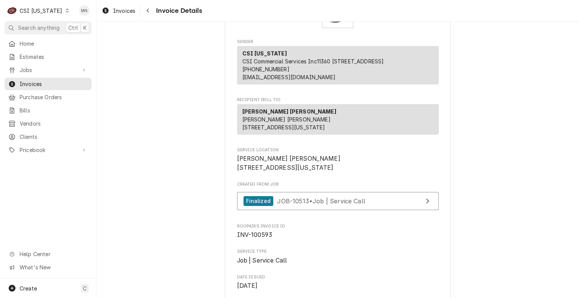
scroll to position [113, 0]
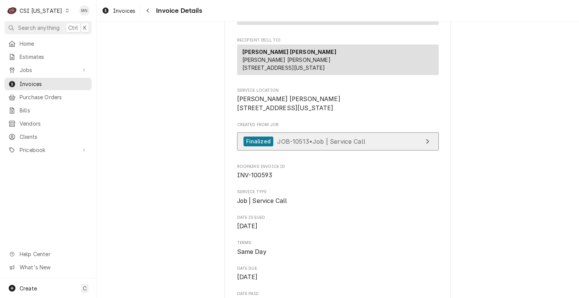
click at [364, 151] on link "Finalized JOB-10513 • Job | Service Call" at bounding box center [338, 141] width 202 height 18
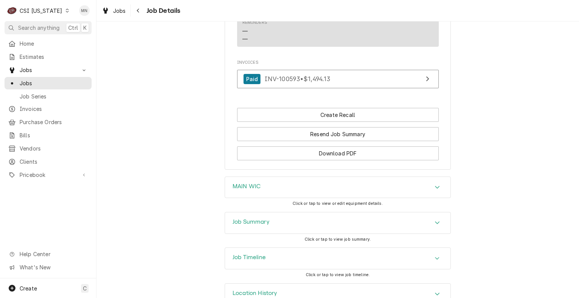
scroll to position [623, 0]
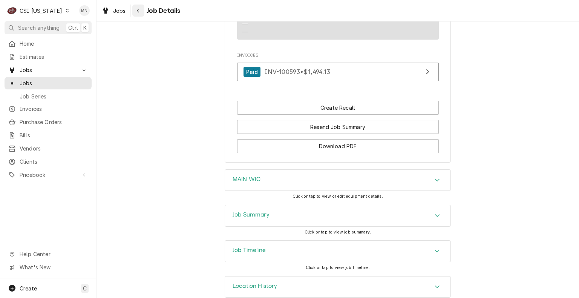
click at [136, 12] on icon "Navigate back" at bounding box center [137, 10] width 3 height 5
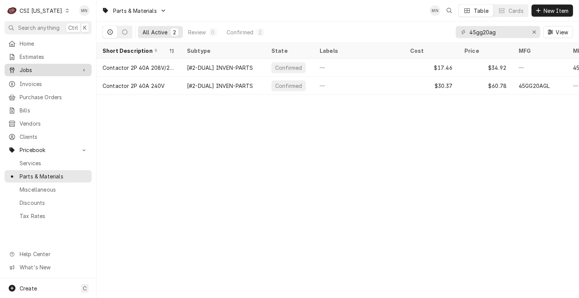
click at [29, 72] on link "Jobs" at bounding box center [48, 70] width 87 height 12
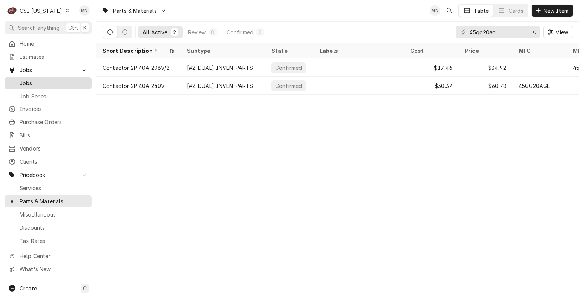
click at [32, 79] on span "Jobs" at bounding box center [54, 83] width 68 height 8
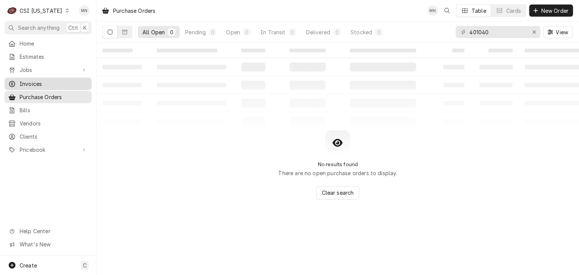
click at [29, 80] on span "Invoices" at bounding box center [54, 84] width 68 height 8
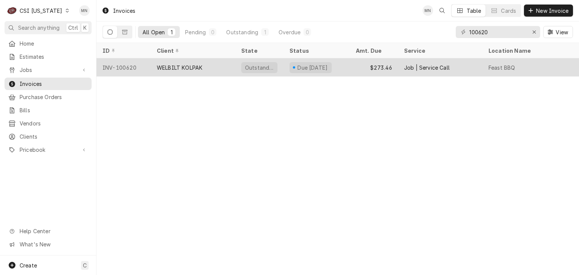
click at [199, 67] on div "WELBILT KOLPAK" at bounding box center [180, 68] width 46 height 8
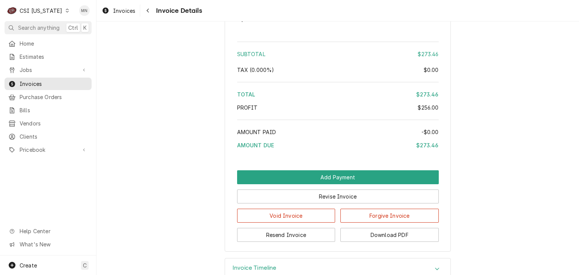
scroll to position [1357, 0]
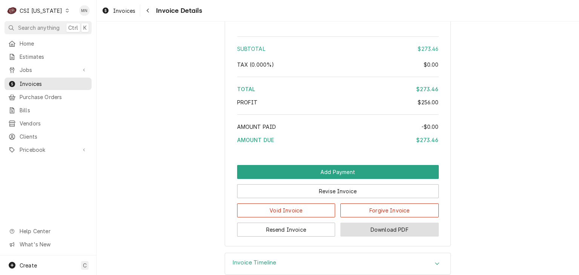
click at [407, 237] on button "Download PDF" at bounding box center [389, 230] width 98 height 14
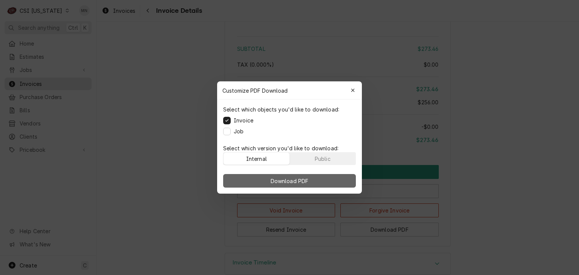
click at [302, 179] on span "Download PDF" at bounding box center [289, 181] width 41 height 8
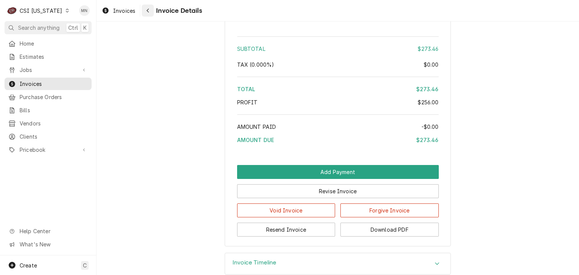
click at [152, 9] on div "Navigate back" at bounding box center [148, 11] width 8 height 8
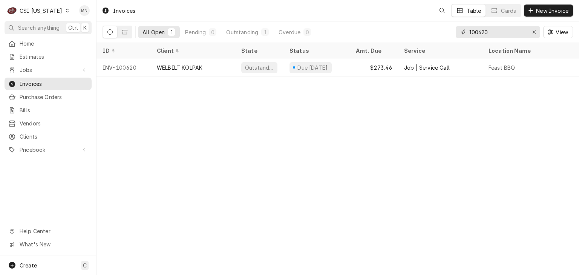
click at [493, 32] on input "100620" at bounding box center [497, 32] width 57 height 12
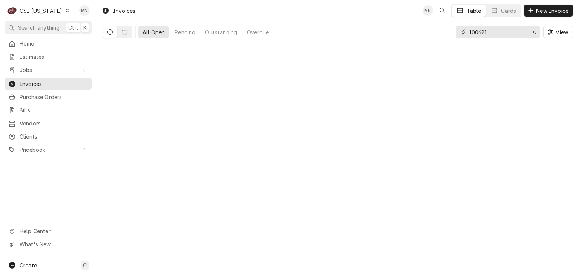
type input "100621"
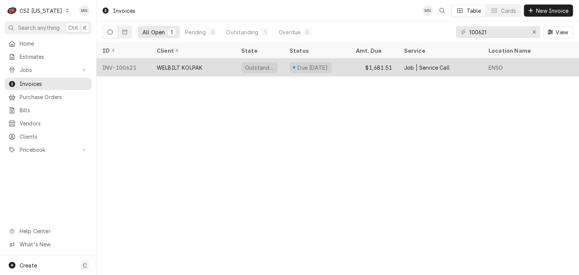
click at [164, 68] on div "WELBILT KOLPAK" at bounding box center [180, 68] width 46 height 8
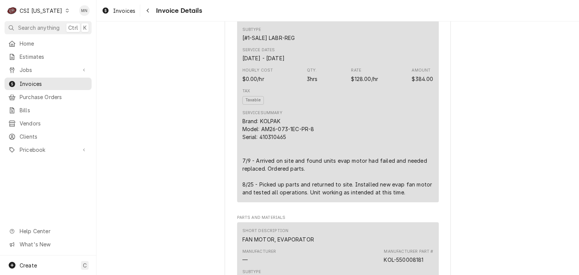
scroll to position [490, 0]
drag, startPoint x: 283, startPoint y: 161, endPoint x: 258, endPoint y: 161, distance: 25.6
click at [258, 161] on div "Brand: KOLPAK Model: AM26-073-1EC-PR-8 Serial: 410310465 7/9 - Arrived on site …" at bounding box center [337, 156] width 191 height 79
copy div "410310465"
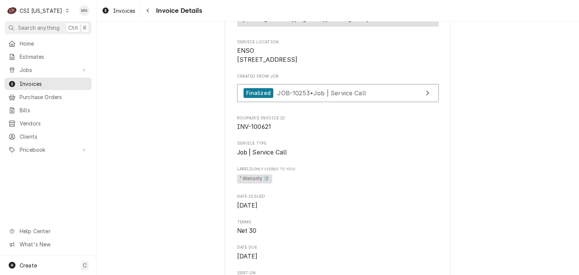
scroll to position [99, 0]
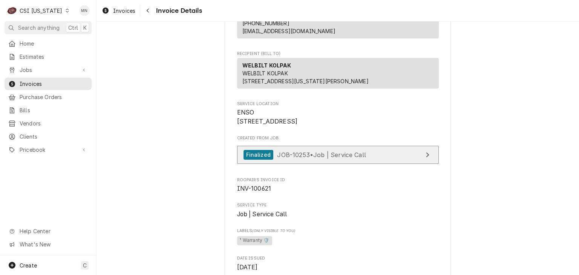
click at [344, 158] on span "JOB-10253 • Job | Service Call" at bounding box center [321, 155] width 89 height 8
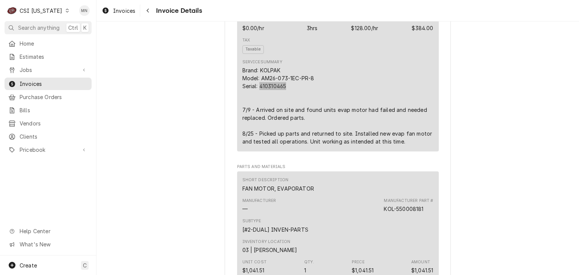
scroll to position [528, 0]
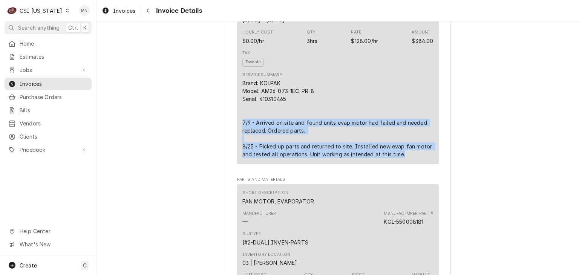
drag, startPoint x: 239, startPoint y: 144, endPoint x: 409, endPoint y: 182, distance: 173.5
click at [409, 158] on div "Brand: KOLPAK Model: AM26-073-1EC-PR-8 Serial: 410310465 7/9 - Arrived on site …" at bounding box center [337, 118] width 191 height 79
copy div "7/9 - Arrived on site and found units evap motor had failed and needed replaced…"
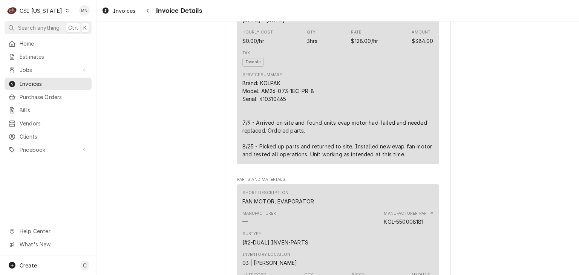
click at [336, 127] on div "Brand: KOLPAK Model: AM26-073-1EC-PR-8 Serial: 410310465 7/9 - Arrived on site …" at bounding box center [337, 118] width 191 height 79
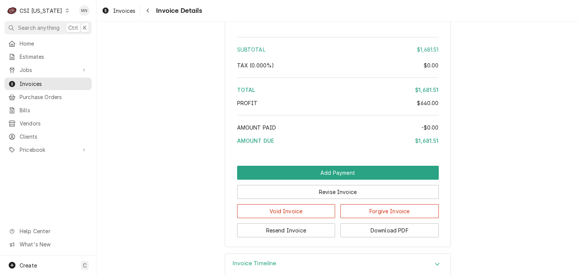
scroll to position [1456, 0]
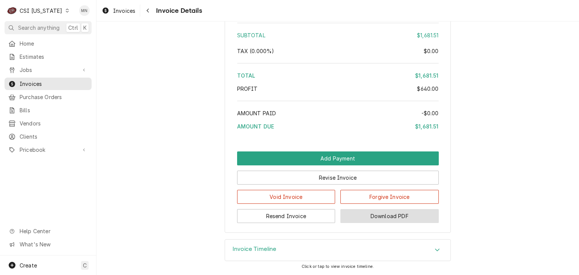
click at [415, 217] on button "Download PDF" at bounding box center [389, 216] width 98 height 14
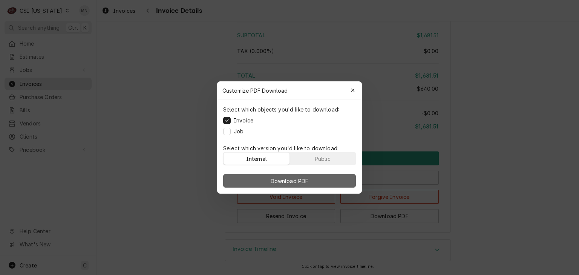
click at [301, 183] on span "Download PDF" at bounding box center [289, 181] width 41 height 8
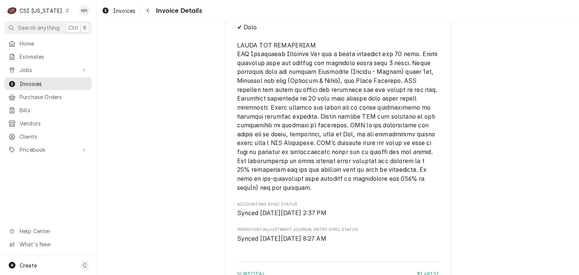
scroll to position [1155, 0]
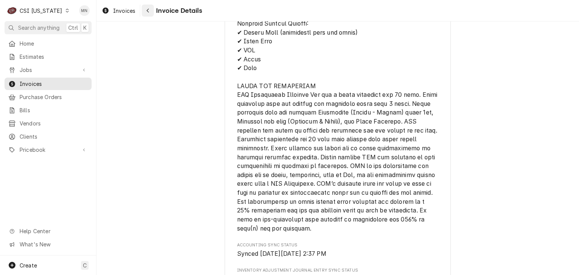
click at [144, 9] on div "Navigate back" at bounding box center [148, 11] width 8 height 8
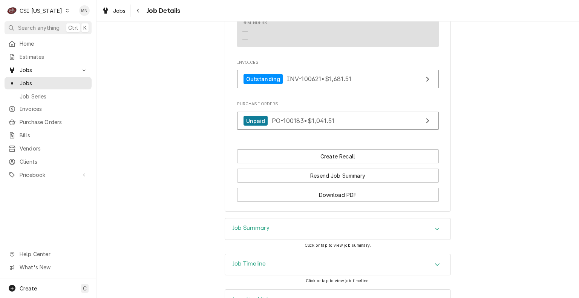
scroll to position [515, 0]
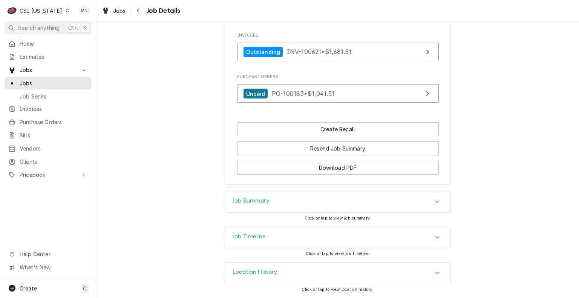
click at [365, 203] on div "Job Summary" at bounding box center [337, 201] width 225 height 21
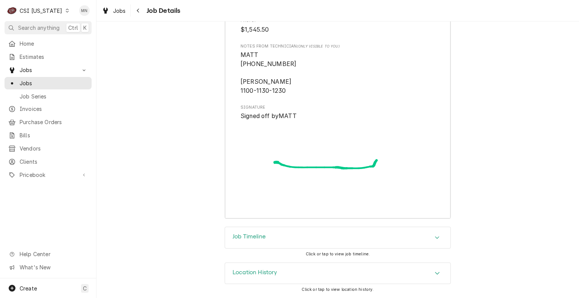
scroll to position [2073, 0]
click at [374, 241] on div "Job Timeline" at bounding box center [337, 237] width 225 height 21
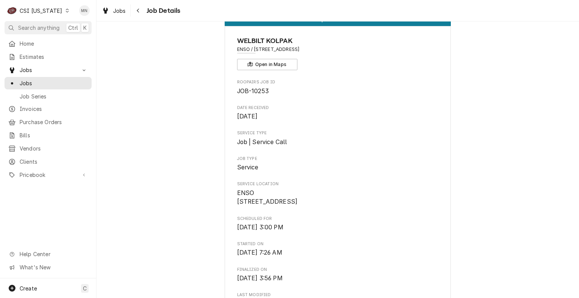
scroll to position [0, 0]
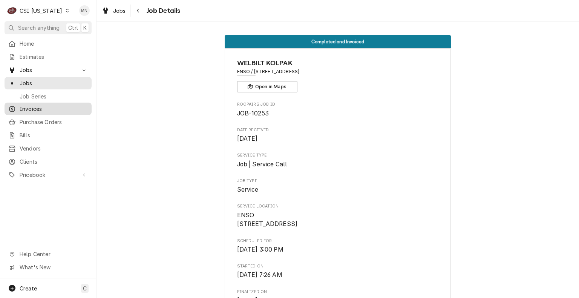
click at [32, 105] on span "Invoices" at bounding box center [54, 109] width 68 height 8
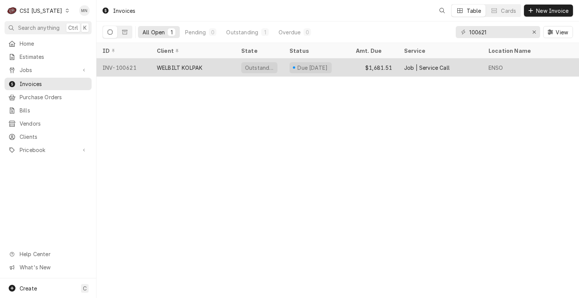
click at [132, 67] on div "INV-100621" at bounding box center [123, 67] width 54 height 18
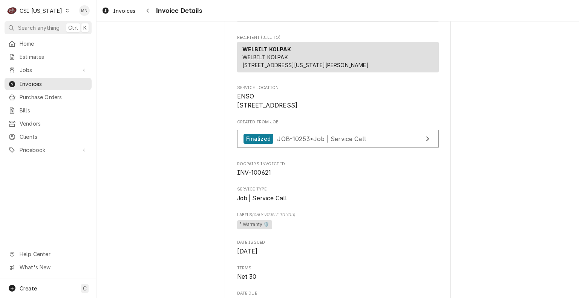
scroll to position [113, 0]
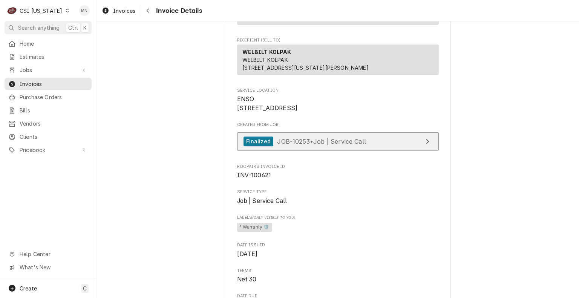
click at [363, 147] on div "Finalized JOB-10253 • Job | Service Call" at bounding box center [304, 141] width 122 height 10
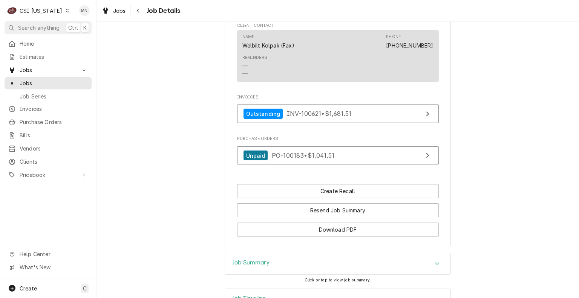
scroll to position [439, 0]
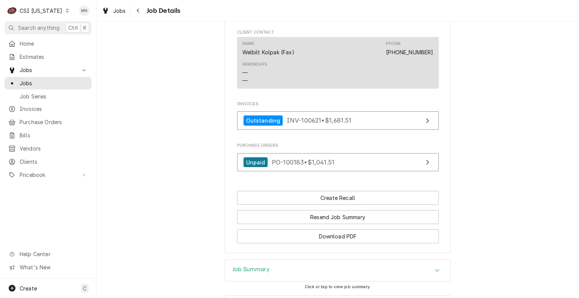
click at [387, 274] on div "Job Summary" at bounding box center [337, 270] width 225 height 21
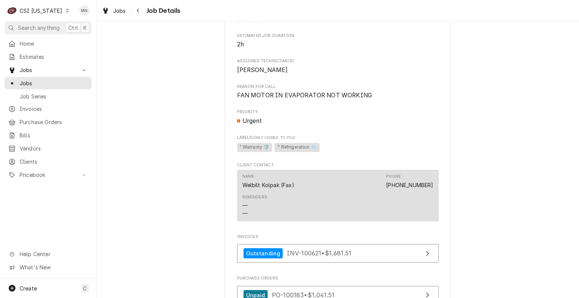
scroll to position [302, 0]
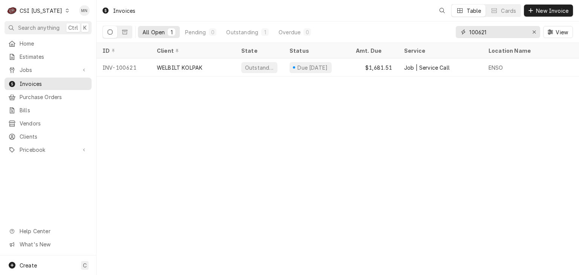
click at [494, 29] on input "100621" at bounding box center [497, 32] width 57 height 12
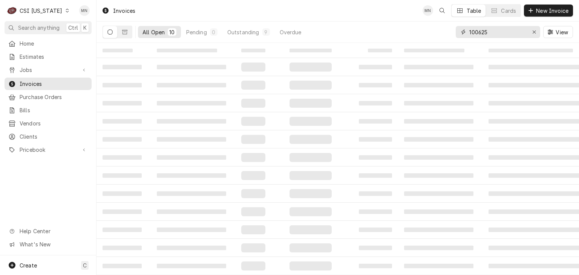
type input "100625"
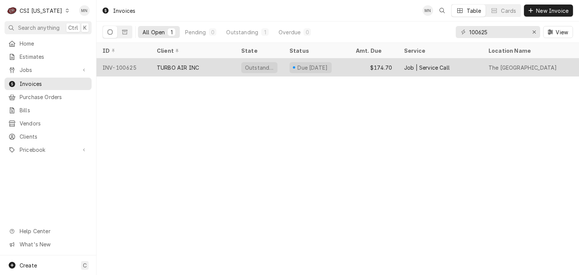
click at [173, 64] on div "TURBO AIR INC" at bounding box center [178, 68] width 42 height 8
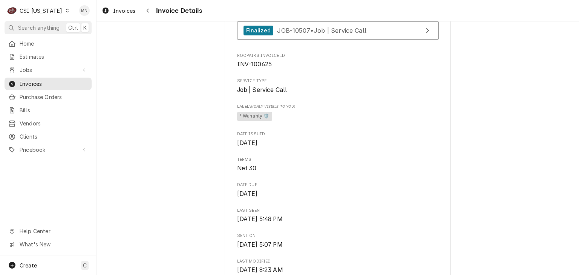
scroll to position [151, 0]
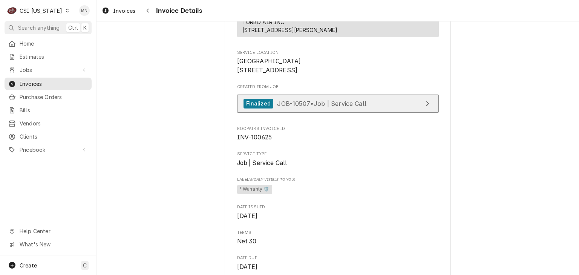
click at [359, 113] on link "Finalized JOB-10507 • Job | Service Call" at bounding box center [338, 104] width 202 height 18
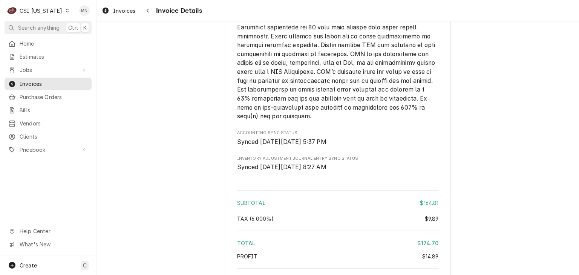
scroll to position [1432, 0]
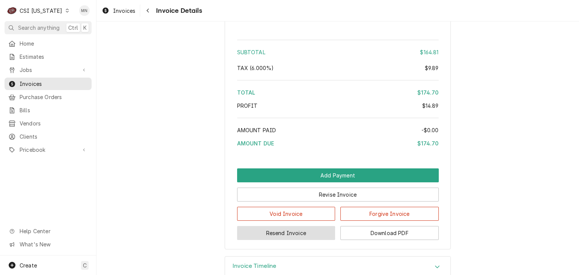
click at [273, 240] on button "Resend Invoice" at bounding box center [286, 233] width 98 height 14
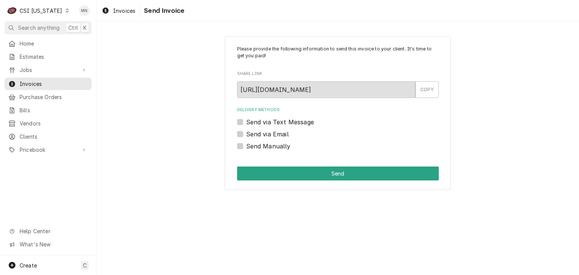
click at [246, 135] on label "Send via Email" at bounding box center [267, 134] width 43 height 9
click at [246, 135] on input "Send via Email" at bounding box center [347, 138] width 202 height 17
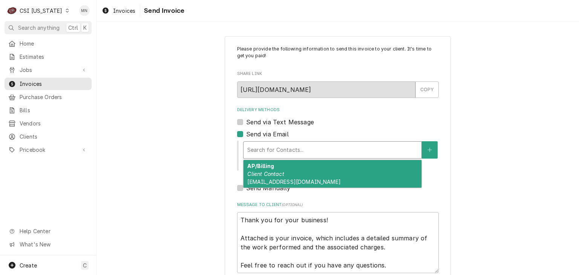
click at [271, 145] on div "Delivery Methods" at bounding box center [332, 150] width 170 height 14
click at [272, 146] on div "Delivery Methods" at bounding box center [332, 150] width 170 height 14
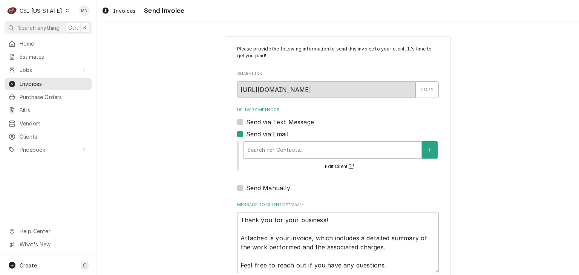
click at [246, 135] on label "Send via Email" at bounding box center [267, 134] width 43 height 9
click at [246, 135] on input "Send via Email" at bounding box center [347, 138] width 202 height 17
checkbox input "false"
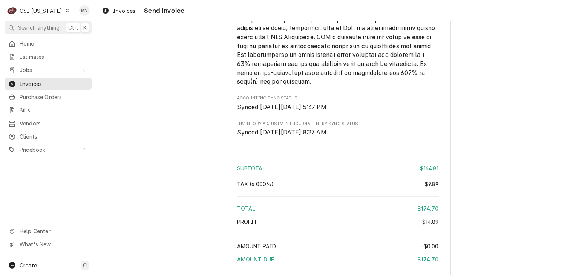
scroll to position [1432, 0]
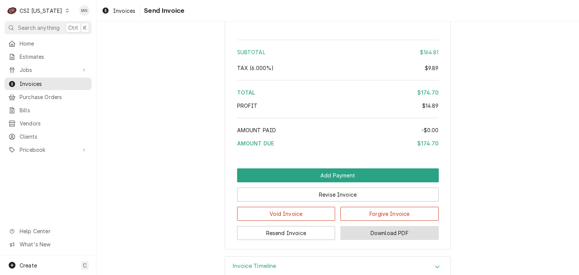
click at [396, 240] on button "Download PDF" at bounding box center [389, 233] width 98 height 14
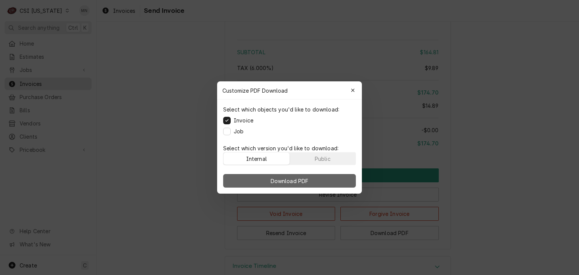
click at [307, 182] on span "Download PDF" at bounding box center [289, 181] width 41 height 8
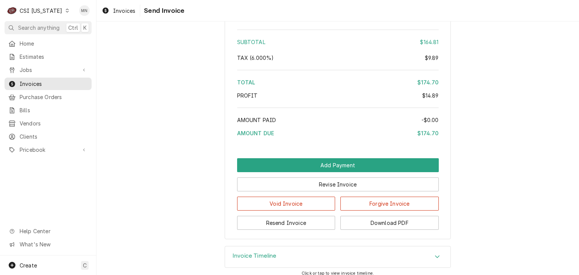
scroll to position [1471, 0]
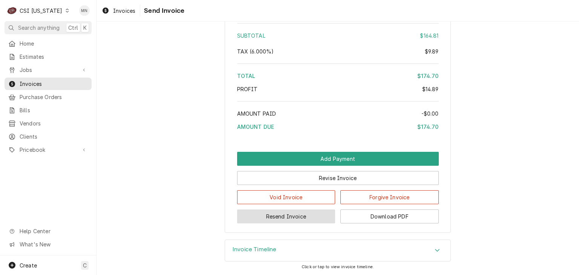
click at [295, 219] on button "Resend Invoice" at bounding box center [286, 217] width 98 height 14
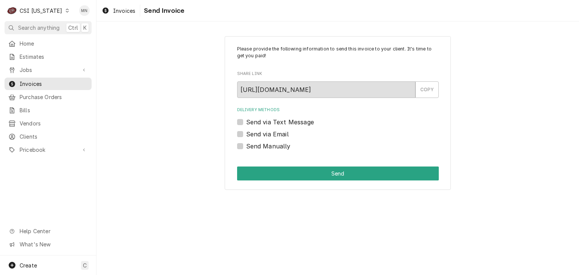
click at [246, 144] on label "Send Manually" at bounding box center [268, 146] width 44 height 9
click at [246, 144] on input "Send Manually" at bounding box center [347, 150] width 202 height 17
checkbox input "true"
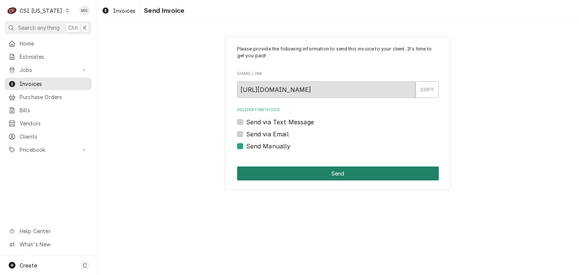
click at [329, 171] on button "Send" at bounding box center [338, 174] width 202 height 14
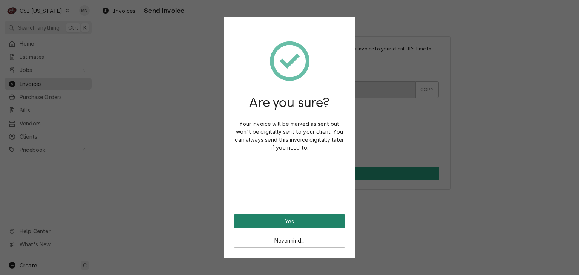
click at [300, 223] on button "Yes" at bounding box center [289, 221] width 111 height 14
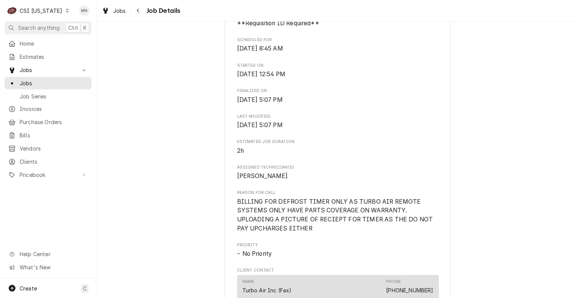
scroll to position [377, 0]
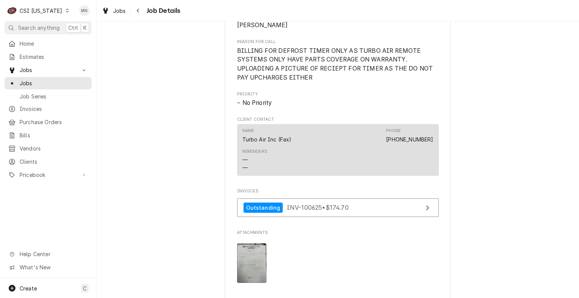
click at [255, 267] on img "Attachments" at bounding box center [252, 263] width 30 height 40
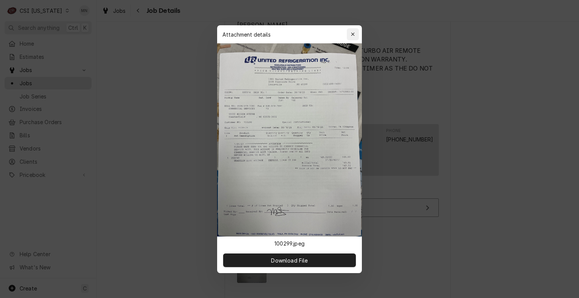
click at [354, 37] on div "button" at bounding box center [353, 35] width 8 height 8
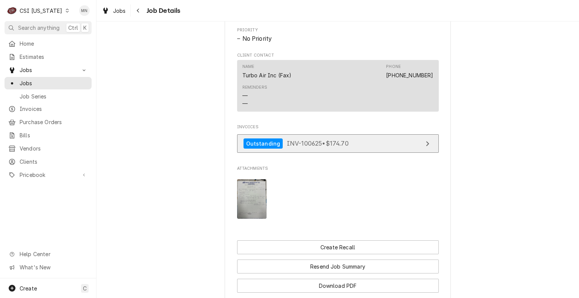
scroll to position [490, 0]
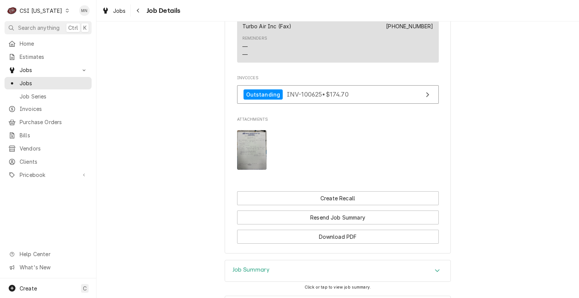
click at [253, 162] on img "Attachments" at bounding box center [252, 150] width 30 height 40
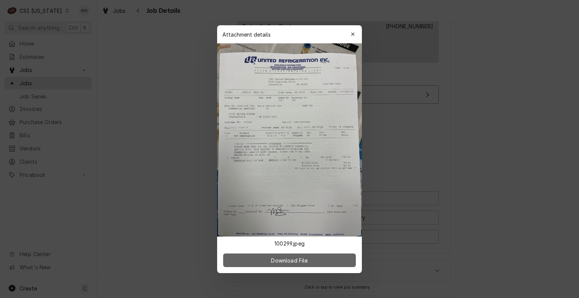
click at [282, 259] on span "Download File" at bounding box center [289, 260] width 40 height 8
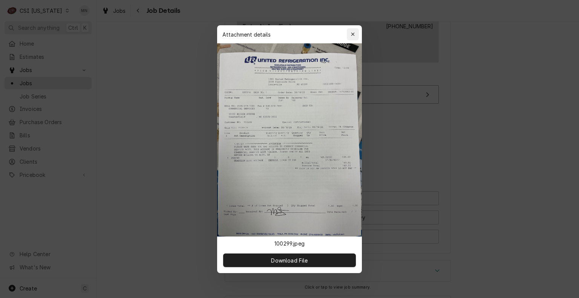
click at [350, 37] on div "button" at bounding box center [353, 35] width 8 height 8
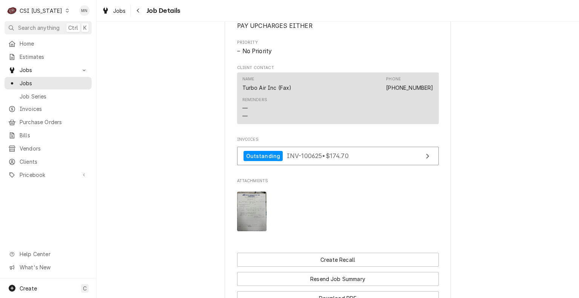
scroll to position [377, 0]
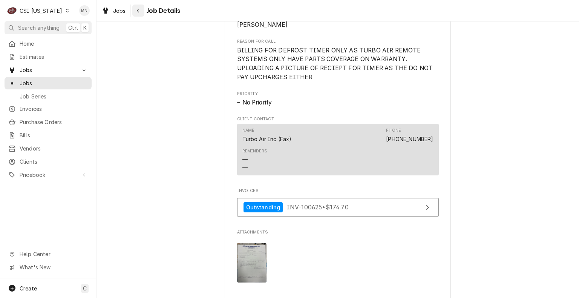
click at [139, 13] on icon "Navigate back" at bounding box center [137, 10] width 3 height 5
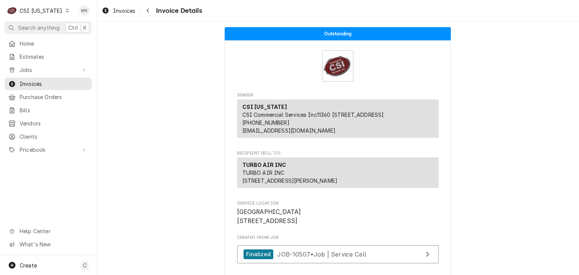
click at [49, 11] on div "CSI [US_STATE]" at bounding box center [41, 11] width 43 height 8
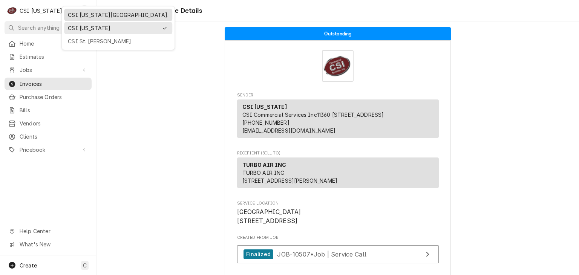
click at [70, 14] on div "CSI [US_STATE][GEOGRAPHIC_DATA]." at bounding box center [118, 15] width 101 height 8
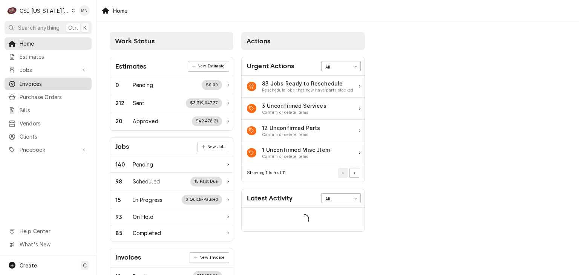
click at [36, 81] on span "Invoices" at bounding box center [54, 84] width 68 height 8
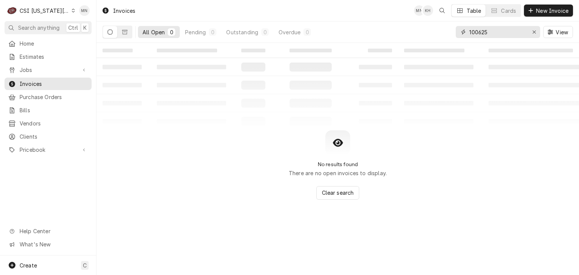
drag, startPoint x: 490, startPoint y: 34, endPoint x: 419, endPoint y: 30, distance: 71.0
click at [419, 30] on div "All Open 0 Pending 0 Outstanding 0 Overdue 0 100625 View" at bounding box center [338, 31] width 470 height 21
type input "302993"
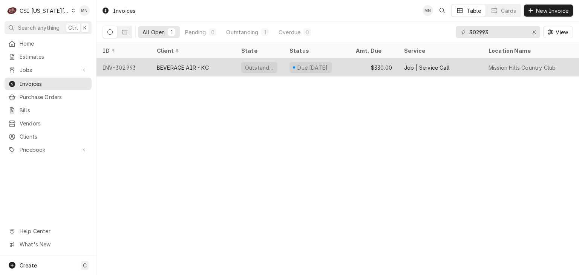
drag, startPoint x: 144, startPoint y: 73, endPoint x: 196, endPoint y: 12, distance: 79.9
click at [145, 71] on div "INV-302993" at bounding box center [123, 67] width 54 height 18
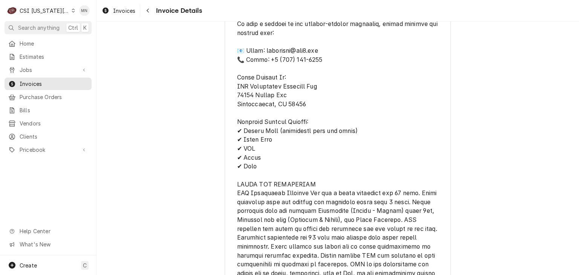
scroll to position [942, 0]
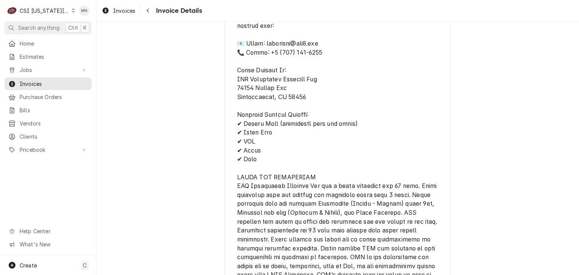
click at [48, 12] on div "CSI Kansas City." at bounding box center [45, 11] width 50 height 8
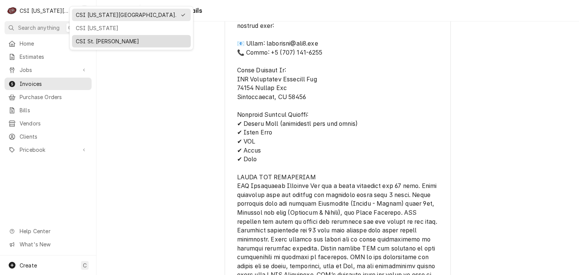
click at [82, 37] on div "CSI St. Louis" at bounding box center [131, 41] width 116 height 9
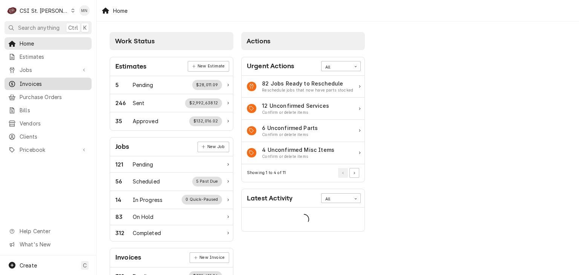
click at [40, 84] on span "Invoices" at bounding box center [54, 84] width 68 height 8
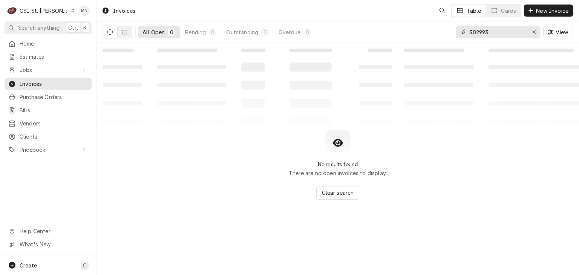
drag, startPoint x: 497, startPoint y: 31, endPoint x: 400, endPoint y: 24, distance: 97.1
click at [411, 30] on div "All Open 0 Pending 0 Outstanding 0 Overdue 0 302993 View" at bounding box center [338, 31] width 470 height 21
type input "403480"
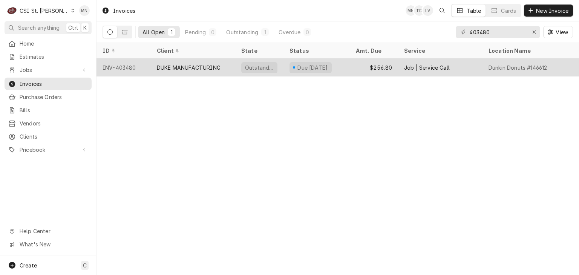
drag, startPoint x: 170, startPoint y: 65, endPoint x: 173, endPoint y: 8, distance: 57.4
click at [170, 64] on div "DUKE MANUFACTURING" at bounding box center [189, 68] width 64 height 8
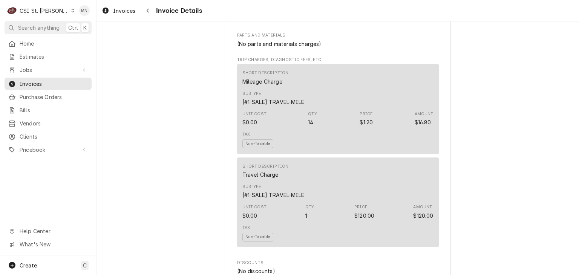
scroll to position [716, 0]
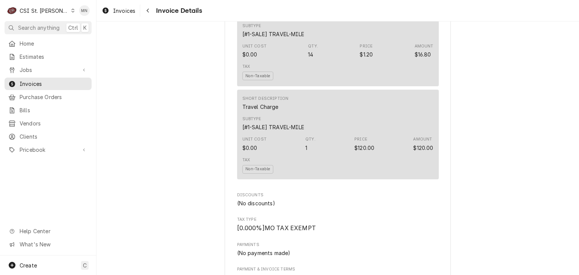
click at [40, 9] on div "CSI St. [PERSON_NAME]" at bounding box center [44, 11] width 49 height 8
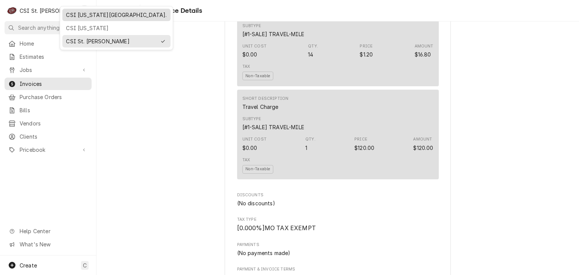
click at [74, 13] on div "CSI [US_STATE][GEOGRAPHIC_DATA]." at bounding box center [116, 15] width 101 height 8
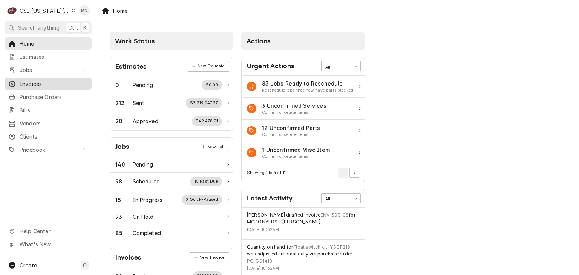
click at [44, 82] on span "Invoices" at bounding box center [54, 84] width 68 height 8
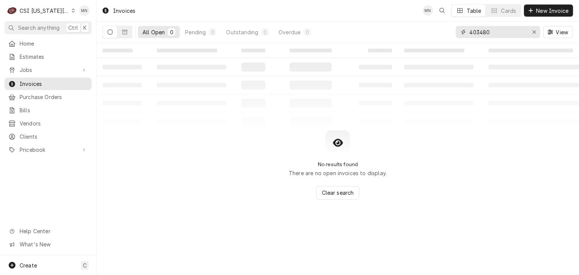
drag, startPoint x: 495, startPoint y: 33, endPoint x: 410, endPoint y: 34, distance: 84.8
click at [422, 32] on div "All Open 0 Pending 0 Outstanding 0 Overdue 0 403480 View" at bounding box center [338, 31] width 470 height 21
type input "302905"
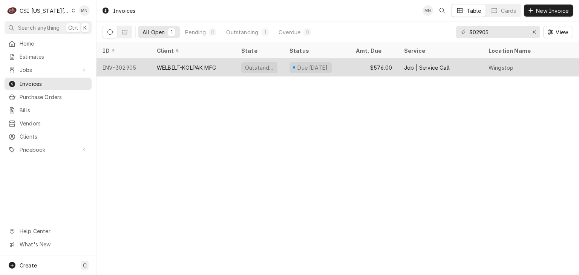
click at [160, 66] on div "WELBILT-KOLPAK MFG" at bounding box center [186, 68] width 59 height 8
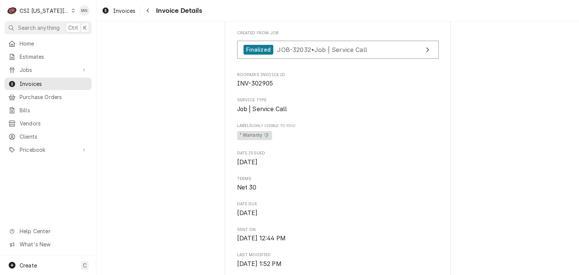
scroll to position [226, 0]
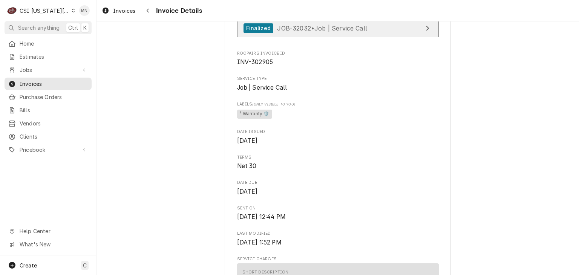
click at [316, 32] on span "JOB-32032 • Job | Service Call" at bounding box center [322, 28] width 90 height 8
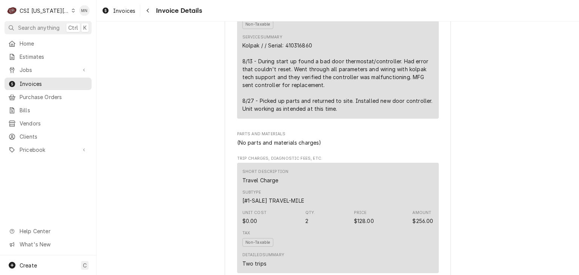
scroll to position [490, 0]
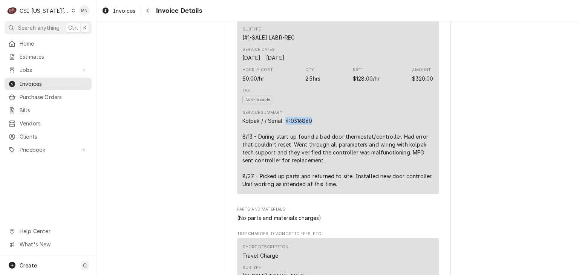
drag, startPoint x: 316, startPoint y: 144, endPoint x: 283, endPoint y: 143, distance: 32.8
click at [283, 143] on div "Kolpak / / Serial: 410316860 8/13 - During start up found a bad door thermostat…" at bounding box center [337, 152] width 191 height 71
copy div "410316860"
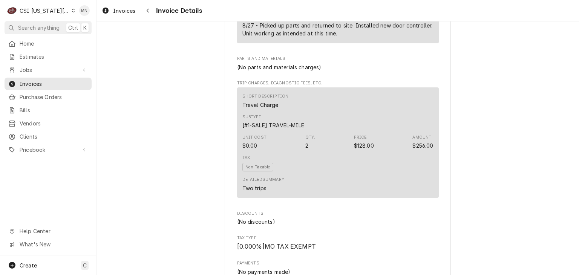
scroll to position [528, 0]
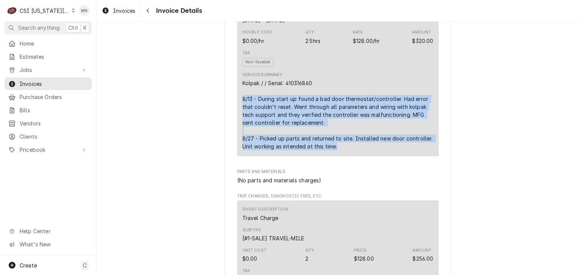
drag, startPoint x: 238, startPoint y: 122, endPoint x: 342, endPoint y: 171, distance: 114.8
click at [342, 156] on div "Short Description 1-Labor (Service) | Standard | Incurred Subtype [#1-SALE] LAB…" at bounding box center [338, 59] width 202 height 194
copy div "8/13 - During start up found a bad door thermostat/controller. Had error that c…"
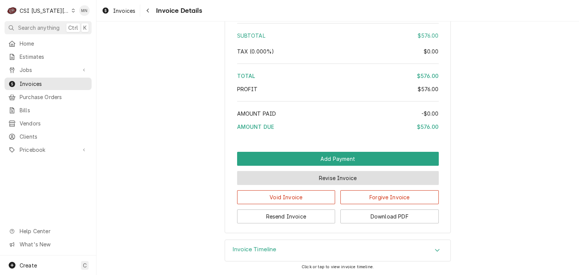
scroll to position [1323, 0]
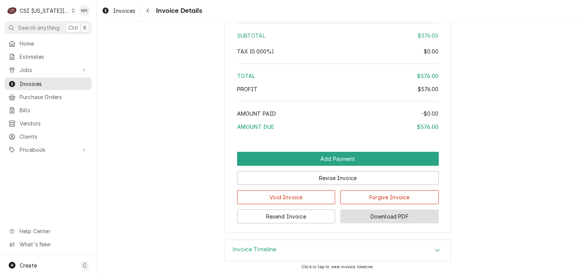
click at [386, 216] on button "Download PDF" at bounding box center [389, 217] width 98 height 14
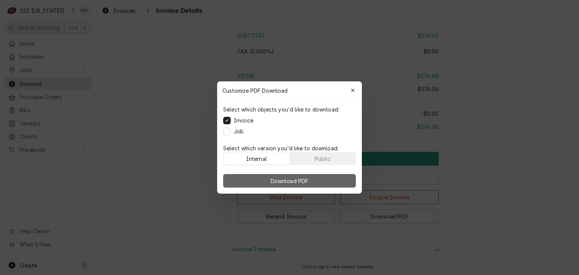
click at [323, 182] on button "Download PDF" at bounding box center [289, 181] width 133 height 14
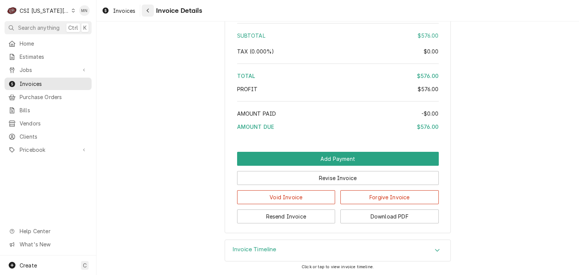
click at [149, 9] on icon "Navigate back" at bounding box center [147, 10] width 3 height 5
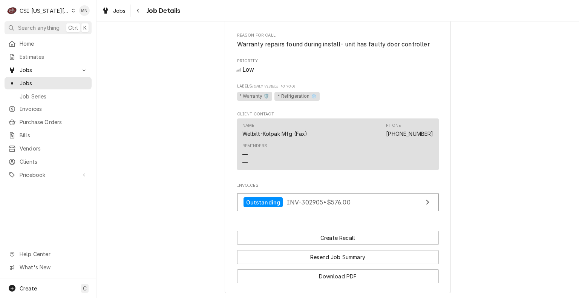
scroll to position [791, 0]
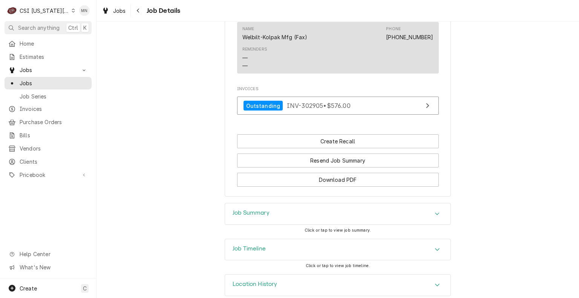
click at [318, 217] on div "Job Summary" at bounding box center [337, 213] width 225 height 21
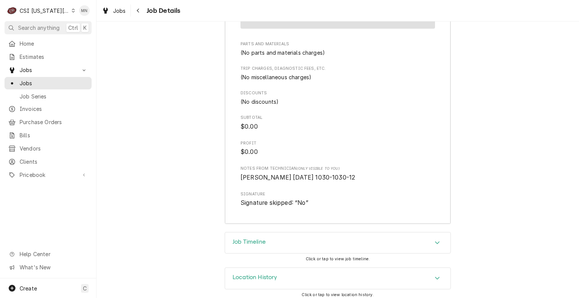
scroll to position [1818, 0]
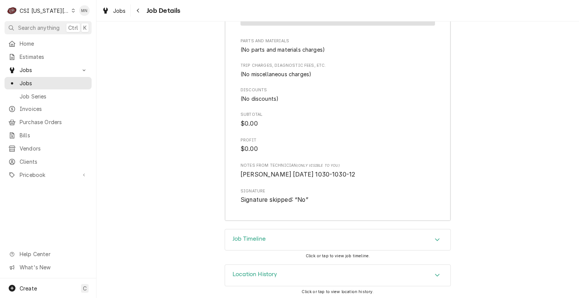
click at [314, 242] on div "Job Timeline" at bounding box center [337, 239] width 225 height 21
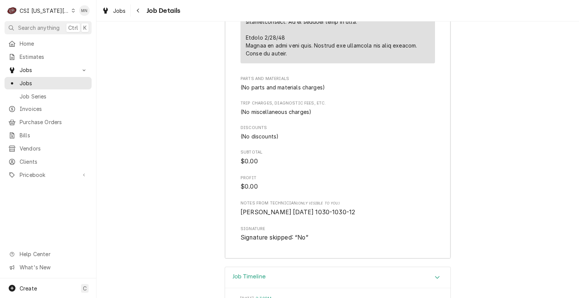
scroll to position [1630, 0]
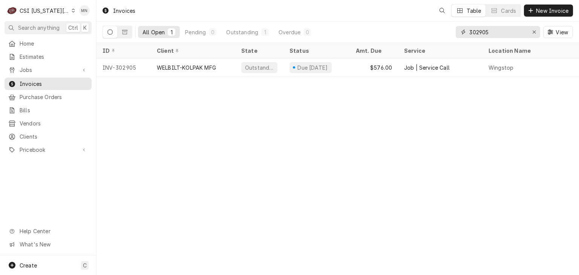
click at [490, 33] on input "302905" at bounding box center [497, 32] width 57 height 12
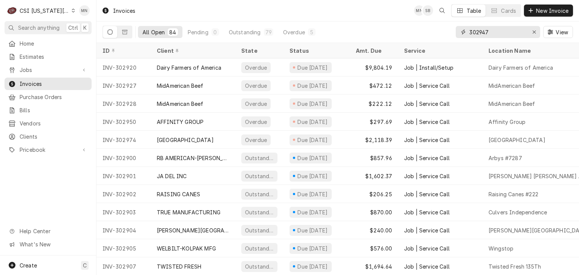
type input "302947"
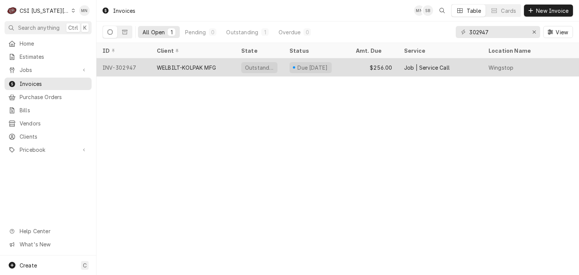
click at [201, 67] on div "WELBILT-KOLPAK MFG" at bounding box center [186, 68] width 59 height 8
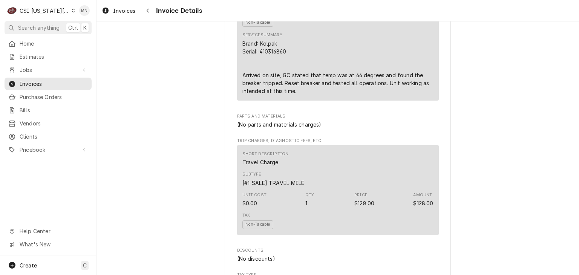
scroll to position [565, 0]
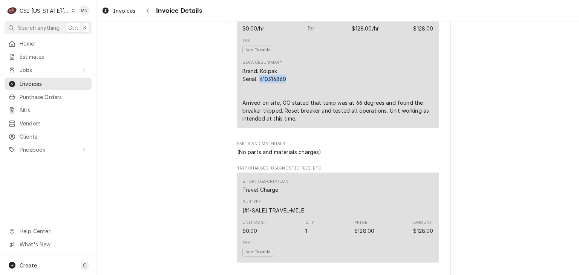
drag, startPoint x: 288, startPoint y: 103, endPoint x: 257, endPoint y: 101, distance: 31.0
click at [257, 101] on div "Brand: Kolpak Serial: 410316860 Arrived on site, GC stated that temp was at 66 …" at bounding box center [337, 94] width 191 height 55
copy div "410316860"
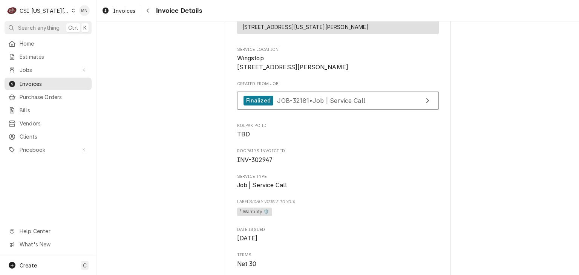
scroll to position [113, 0]
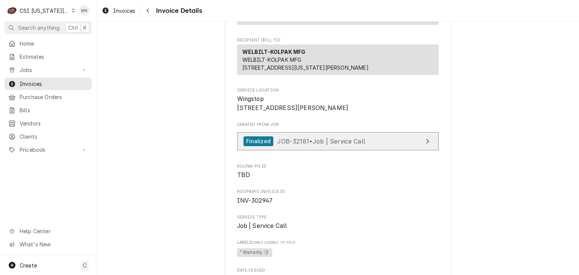
click at [407, 151] on link "Finalized JOB-32181 • Job | Service Call" at bounding box center [338, 141] width 202 height 18
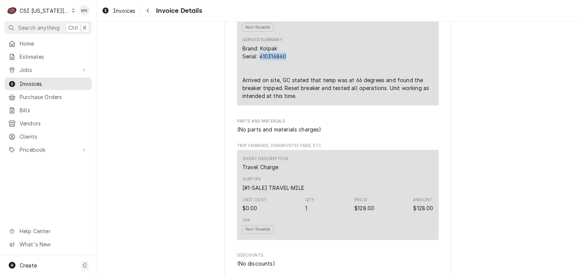
scroll to position [528, 0]
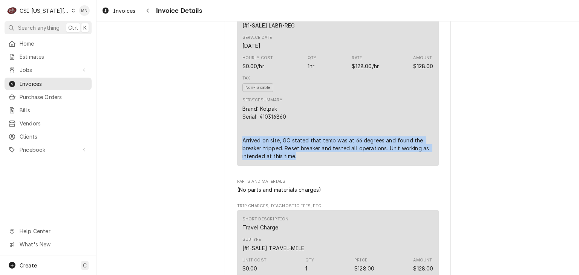
drag, startPoint x: 237, startPoint y: 165, endPoint x: 320, endPoint y: 179, distance: 84.1
click at [320, 166] on div "Short Description 1-Labor (Service) | Standard | Incurred Subtype [#1-SALE] LAB…" at bounding box center [338, 77] width 202 height 178
copy div "Arrived on site, GC stated that temp was at 66 degrees and found the breaker tr…"
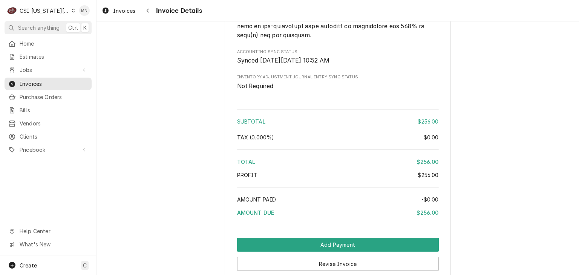
scroll to position [1312, 0]
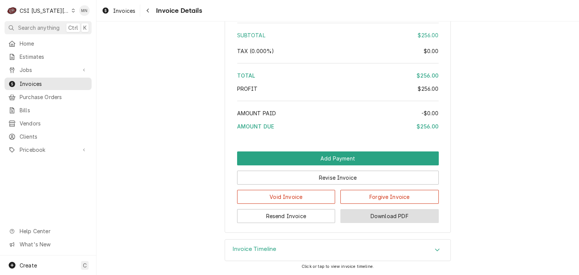
click at [390, 216] on button "Download PDF" at bounding box center [389, 216] width 98 height 14
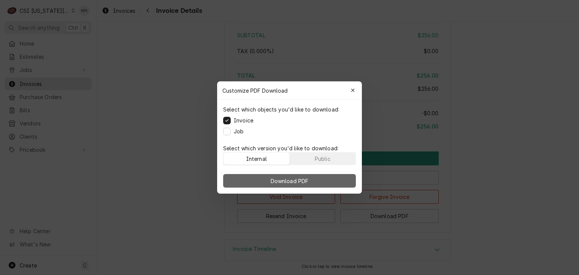
click at [291, 175] on button "Download PDF" at bounding box center [289, 181] width 133 height 14
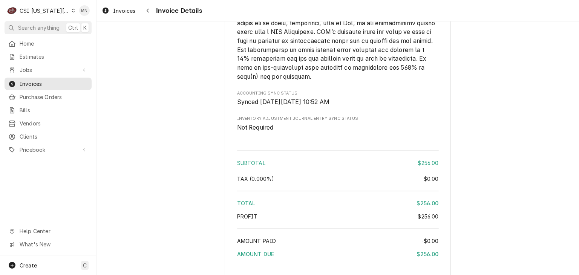
scroll to position [1161, 0]
click at [46, 10] on div "CSI [US_STATE][GEOGRAPHIC_DATA]." at bounding box center [45, 11] width 50 height 8
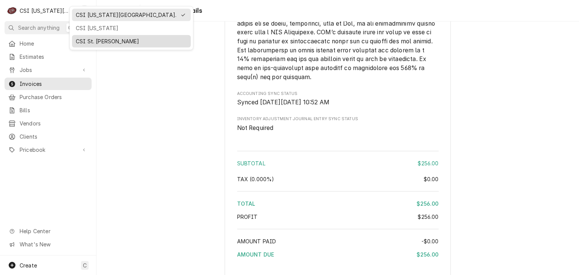
click at [92, 37] on div "CSI St. Louis" at bounding box center [131, 41] width 111 height 8
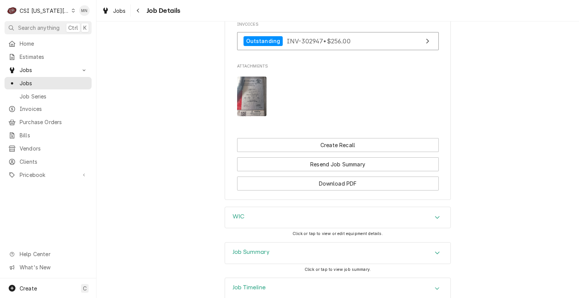
scroll to position [1079, 0]
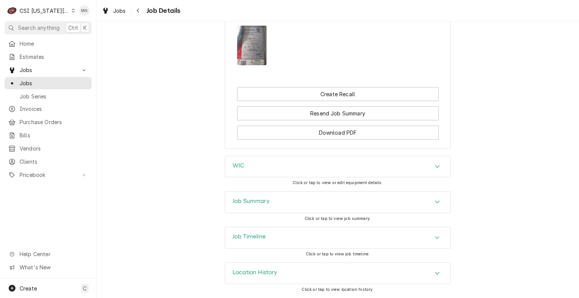
click at [389, 206] on div "Job Summary" at bounding box center [337, 201] width 225 height 21
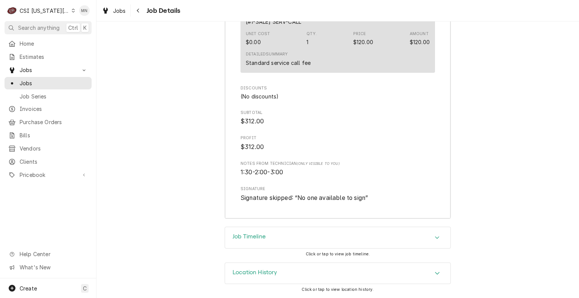
scroll to position [2318, 0]
click at [334, 244] on div "Job Timeline" at bounding box center [337, 237] width 225 height 21
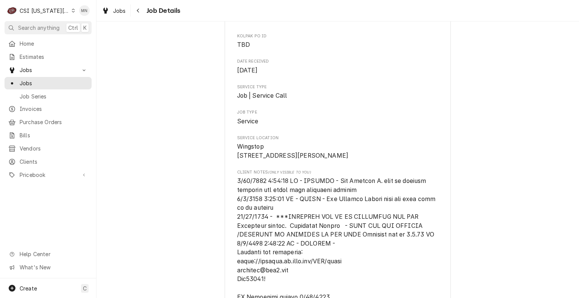
scroll to position [0, 0]
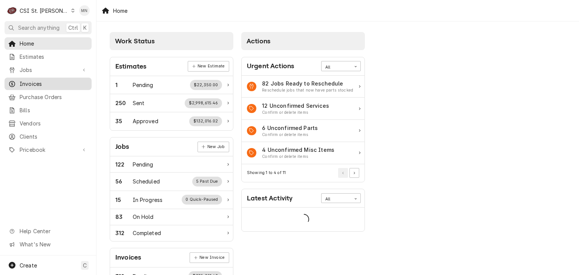
click at [41, 82] on span "Invoices" at bounding box center [54, 84] width 68 height 8
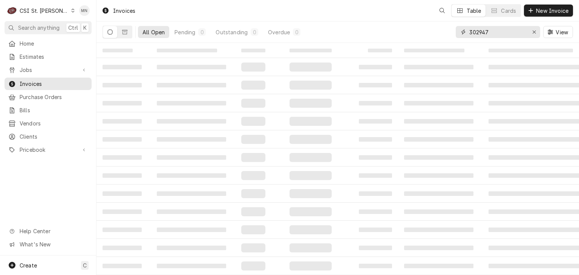
drag, startPoint x: 491, startPoint y: 31, endPoint x: 423, endPoint y: 28, distance: 67.5
click at [423, 28] on div "All Open Pending 0 Outstanding 0 Overdue 0 302947 View" at bounding box center [338, 31] width 470 height 21
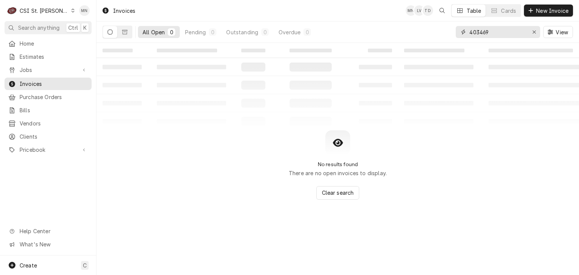
type input "403469"
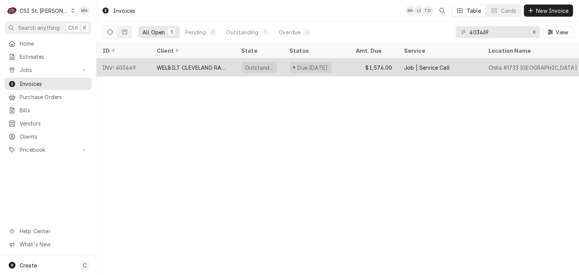
click at [152, 69] on div "WELBILT CLEVELAND RANGE" at bounding box center [193, 67] width 84 height 18
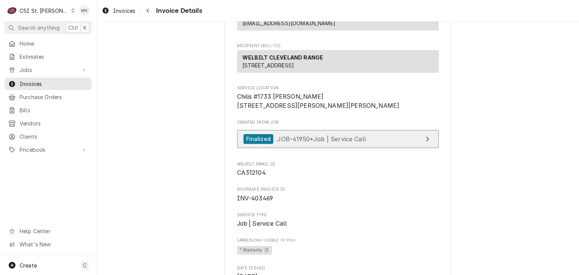
scroll to position [113, 0]
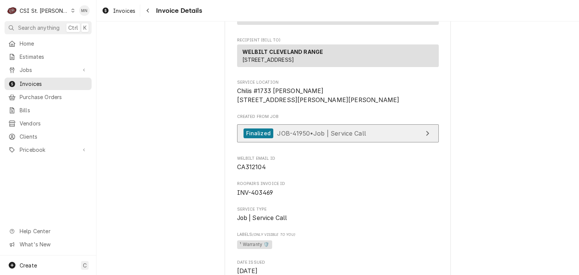
click at [338, 137] on span "JOB-41950 • Job | Service Call" at bounding box center [321, 133] width 89 height 8
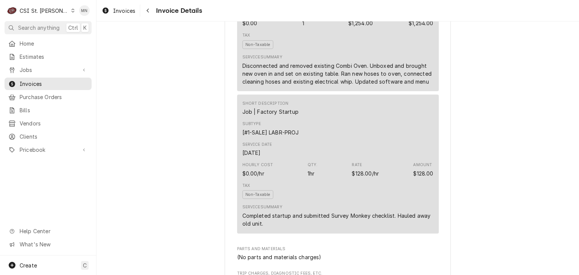
scroll to position [565, 0]
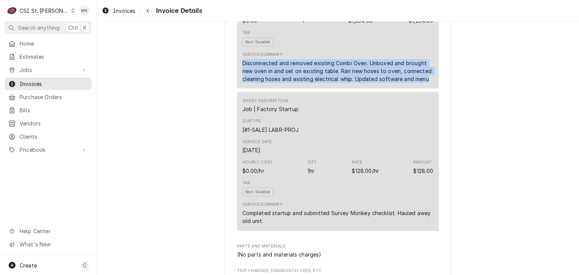
drag, startPoint x: 239, startPoint y: 88, endPoint x: 424, endPoint y: 106, distance: 185.5
click at [424, 83] on div "Disconnected and removed existing Combi Oven. Unboxed and brought new oven in a…" at bounding box center [337, 71] width 191 height 24
copy div "Disconnected and removed existing Combi Oven. Unboxed and brought new oven in a…"
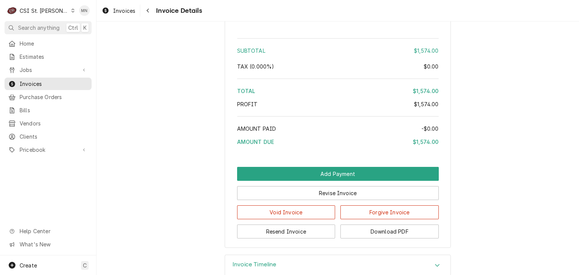
scroll to position [1507, 0]
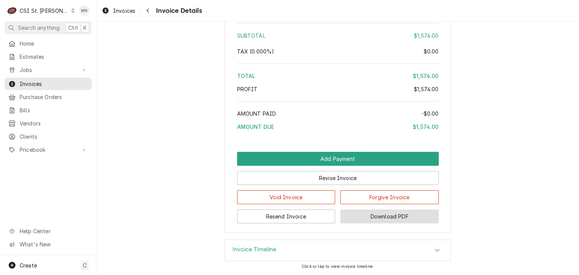
click at [382, 219] on button "Download PDF" at bounding box center [389, 217] width 98 height 14
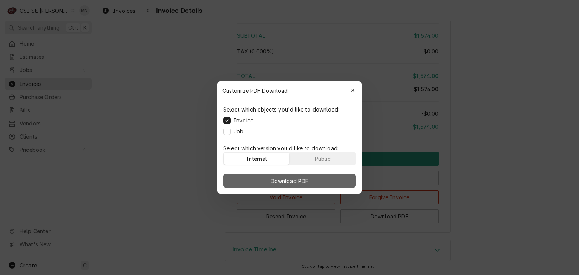
click at [317, 178] on button "Download PDF" at bounding box center [289, 181] width 133 height 14
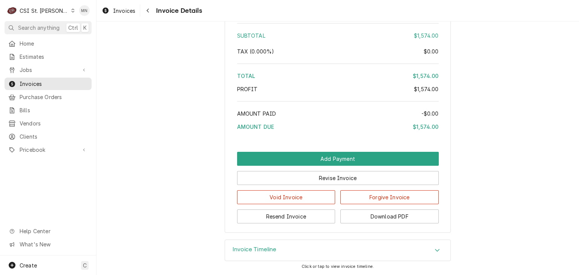
click at [151, 12] on div "Navigate back" at bounding box center [148, 11] width 8 height 8
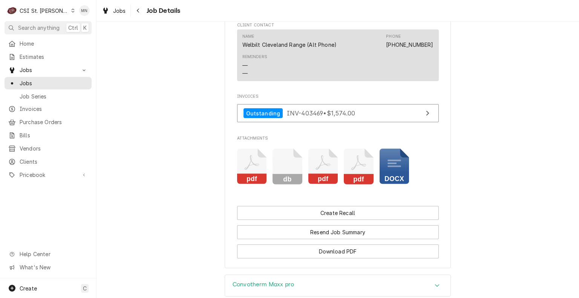
scroll to position [1018, 0]
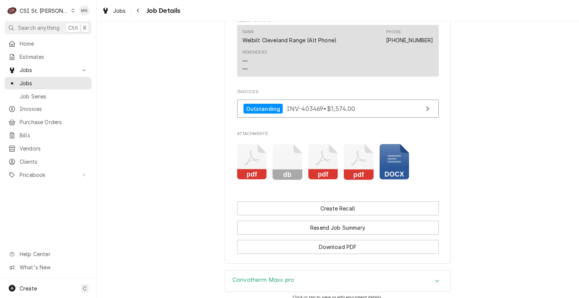
click at [244, 175] on icon "Attachments" at bounding box center [252, 162] width 30 height 36
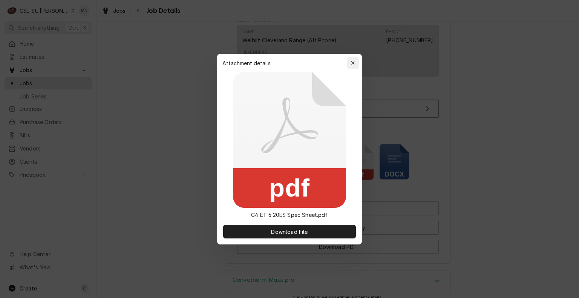
click at [350, 62] on div "button" at bounding box center [353, 63] width 8 height 8
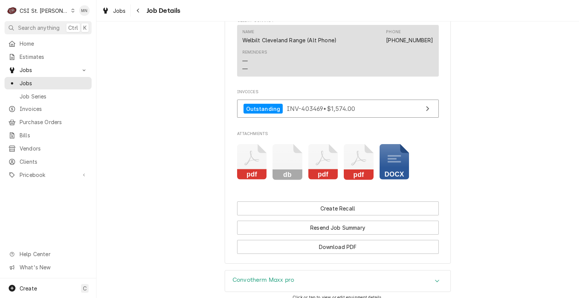
click at [314, 176] on icon "Attachments" at bounding box center [323, 162] width 30 height 36
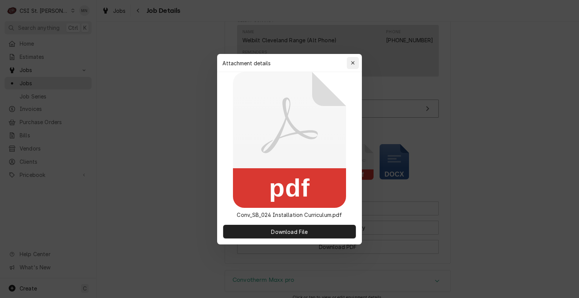
click at [349, 57] on button "button" at bounding box center [353, 63] width 12 height 12
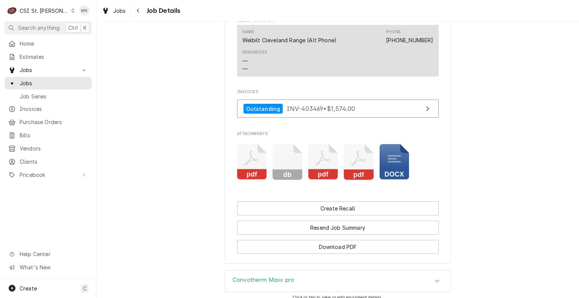
click at [359, 176] on icon "Attachments" at bounding box center [359, 162] width 30 height 36
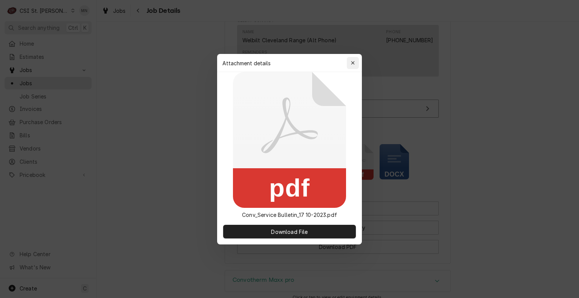
click at [350, 60] on div "button" at bounding box center [353, 63] width 8 height 8
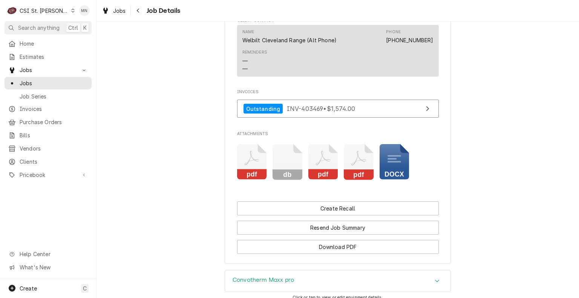
click at [387, 163] on icon "Attachments" at bounding box center [393, 159] width 13 height 8
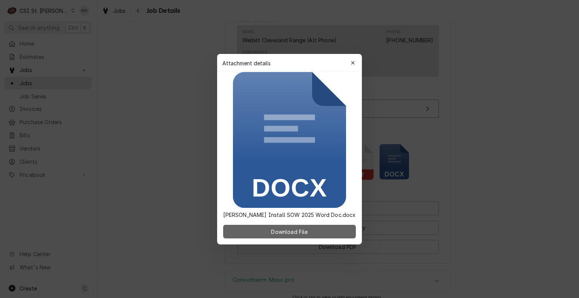
click at [300, 230] on span "Download File" at bounding box center [289, 231] width 40 height 8
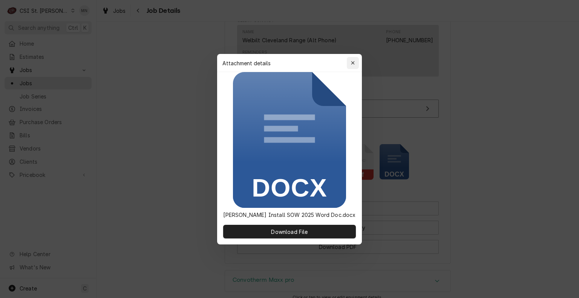
click at [357, 60] on button "button" at bounding box center [353, 63] width 12 height 12
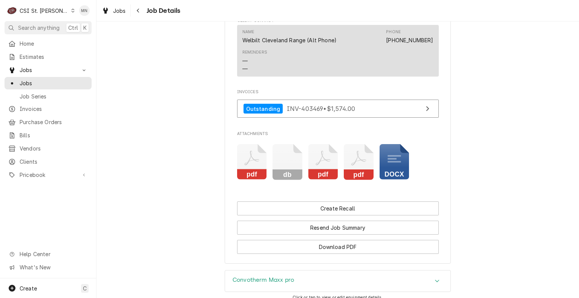
click at [283, 176] on icon "Attachments" at bounding box center [287, 162] width 30 height 36
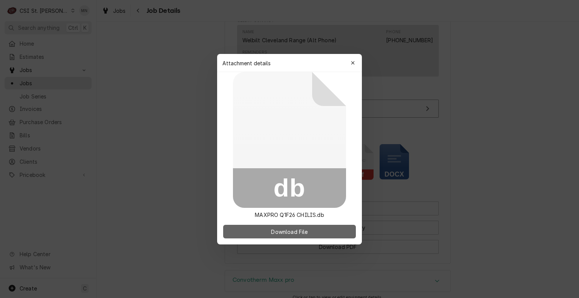
click at [284, 231] on span "Download File" at bounding box center [289, 231] width 40 height 8
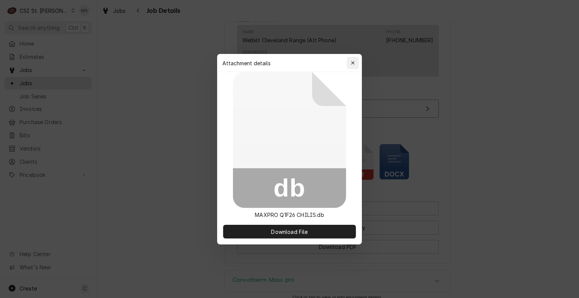
click at [356, 64] on div "button" at bounding box center [353, 63] width 8 height 8
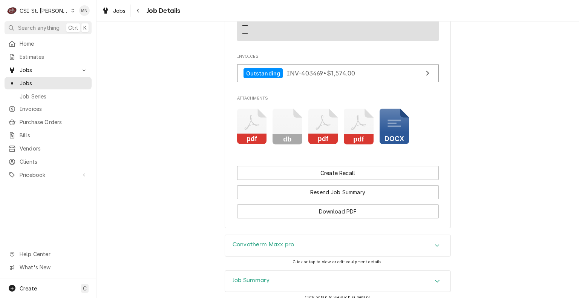
scroll to position [1148, 0]
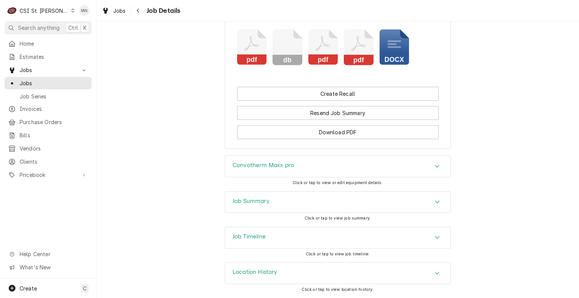
click at [331, 200] on div "Job Summary" at bounding box center [337, 201] width 225 height 21
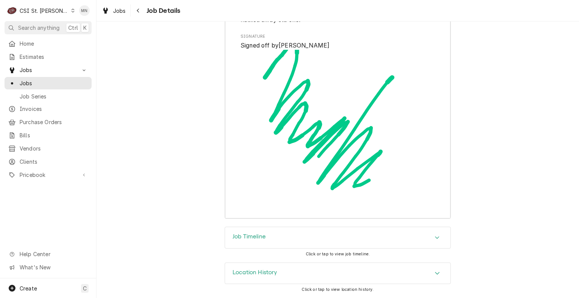
scroll to position [2275, 0]
click at [337, 236] on div "Job Timeline" at bounding box center [337, 237] width 225 height 21
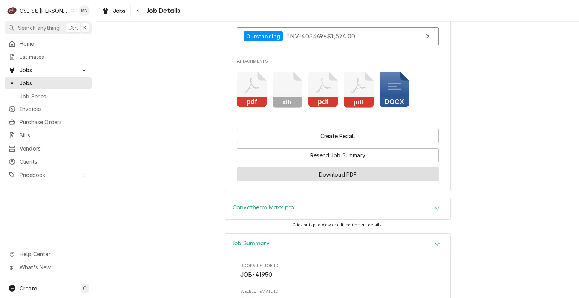
scroll to position [1079, 0]
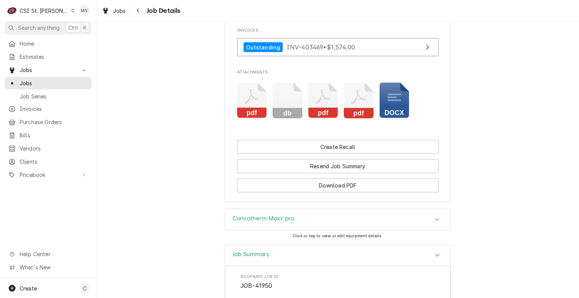
click at [392, 230] on div "Convotherm Maxx pro" at bounding box center [337, 219] width 225 height 21
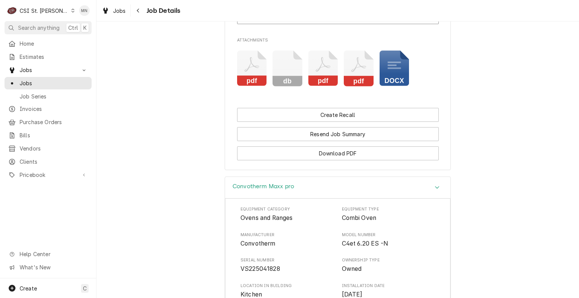
scroll to position [1192, 0]
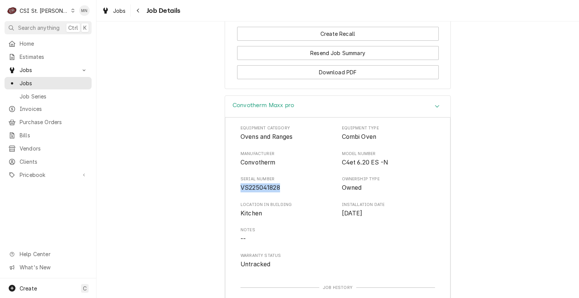
drag, startPoint x: 280, startPoint y: 204, endPoint x: 238, endPoint y: 204, distance: 41.8
click at [240, 192] on span "VS225041828" at bounding box center [286, 187] width 93 height 9
copy span "VS225041828"
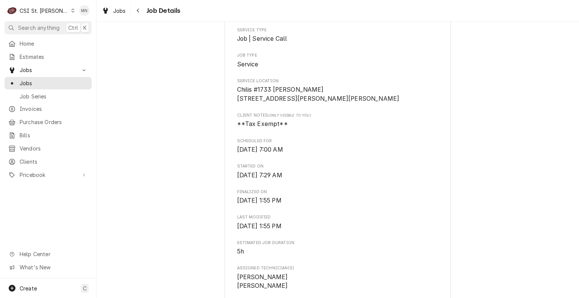
scroll to position [0, 0]
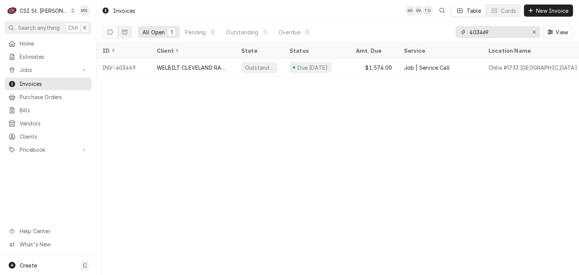
drag, startPoint x: 501, startPoint y: 33, endPoint x: 381, endPoint y: 20, distance: 120.2
click at [381, 20] on div "Invoices MN BW TD Table Cards New Invoice All Open 1 Pending 0 Outstanding 1 Ov…" at bounding box center [337, 21] width 482 height 43
type input "403490"
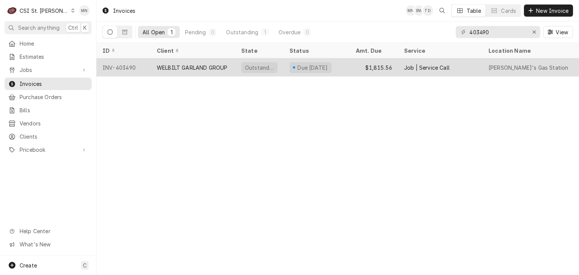
click at [226, 67] on div "WELBILT GARLAND GROUP" at bounding box center [192, 68] width 70 height 8
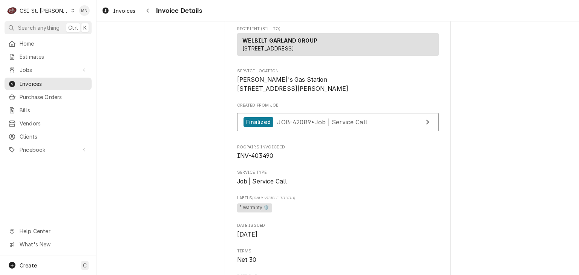
scroll to position [151, 0]
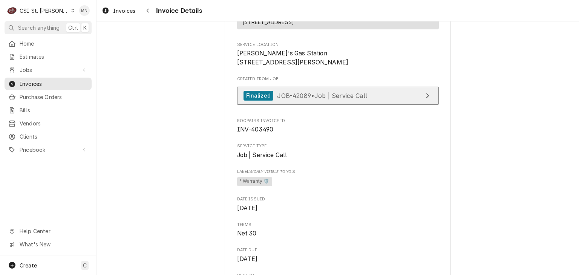
click at [333, 99] on span "JOB-42089 • Job | Service Call" at bounding box center [322, 96] width 90 height 8
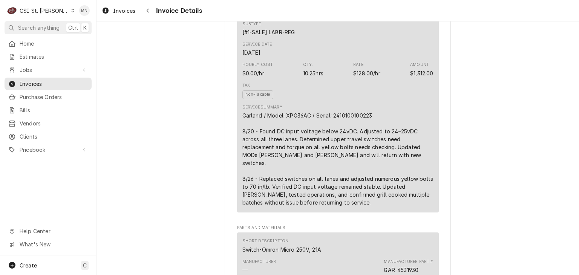
scroll to position [490, 0]
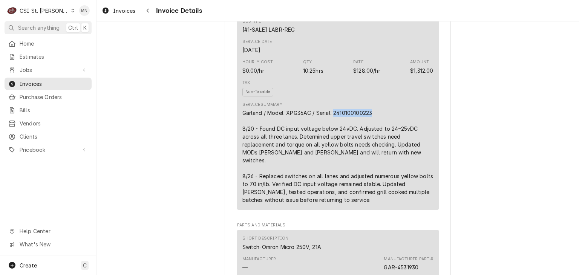
drag, startPoint x: 376, startPoint y: 138, endPoint x: 332, endPoint y: 138, distance: 44.1
click at [332, 138] on div "Garland / Model: XPG36AC / Serial: 2410100100223 8/20 - Found DC input voltage …" at bounding box center [337, 156] width 191 height 95
copy div "2410100100223"
click at [297, 185] on div "Garland / Model: XPG36AC / Serial: 2410100100223 8/20 - Found DC input voltage …" at bounding box center [337, 156] width 191 height 95
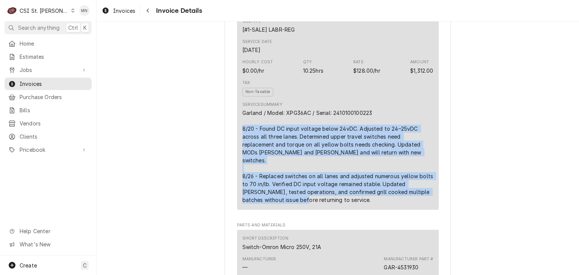
drag, startPoint x: 239, startPoint y: 150, endPoint x: 348, endPoint y: 210, distance: 124.5
click at [350, 204] on div "Garland / Model: XPG36AC / Serial: 2410100100223 8/20 - Found DC input voltage …" at bounding box center [337, 156] width 191 height 95
click at [282, 179] on div "Garland / Model: XPG36AC / Serial: 2410100100223 8/20 - Found DC input voltage …" at bounding box center [337, 156] width 191 height 95
drag, startPoint x: 239, startPoint y: 153, endPoint x: 317, endPoint y: 215, distance: 99.5
click at [318, 204] on div "Garland / Model: XPG36AC / Serial: 2410100100223 8/20 - Found DC input voltage …" at bounding box center [337, 156] width 191 height 95
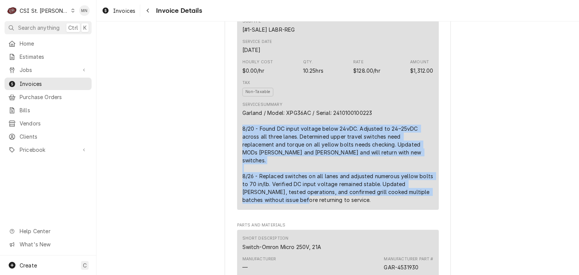
copy div "8/20 - Found DC input voltage below 24vDC. Adjusted to 24–25vDC across all thre…"
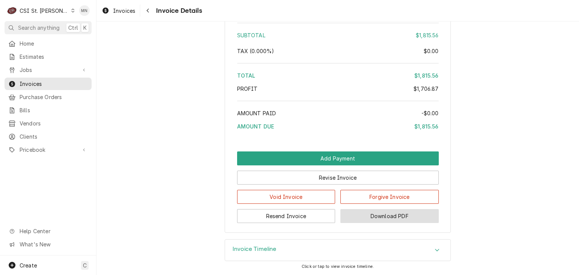
scroll to position [1622, 0]
click at [399, 219] on button "Download PDF" at bounding box center [389, 216] width 98 height 14
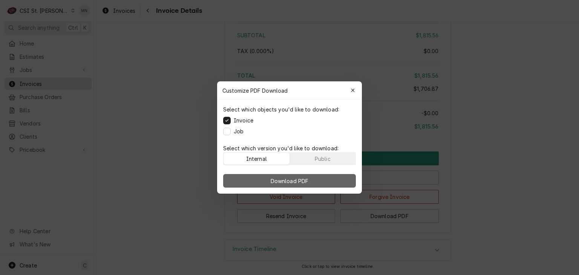
click at [312, 183] on button "Download PDF" at bounding box center [289, 181] width 133 height 14
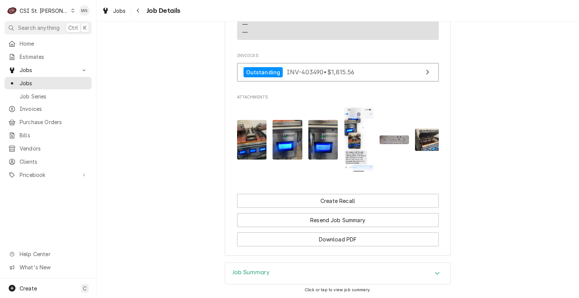
scroll to position [808, 0]
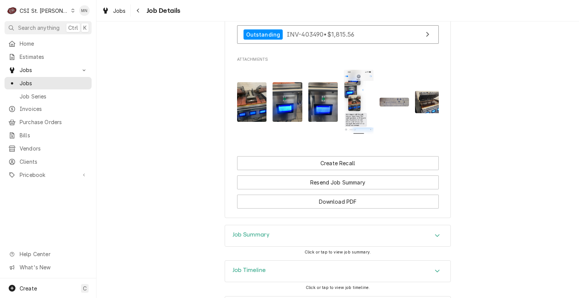
click at [279, 260] on div "Job Timeline" at bounding box center [337, 270] width 225 height 21
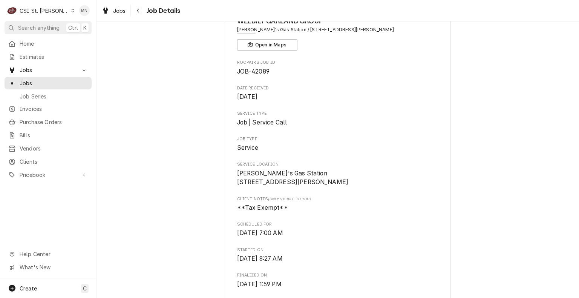
scroll to position [0, 0]
